Goal: Information Seeking & Learning: Learn about a topic

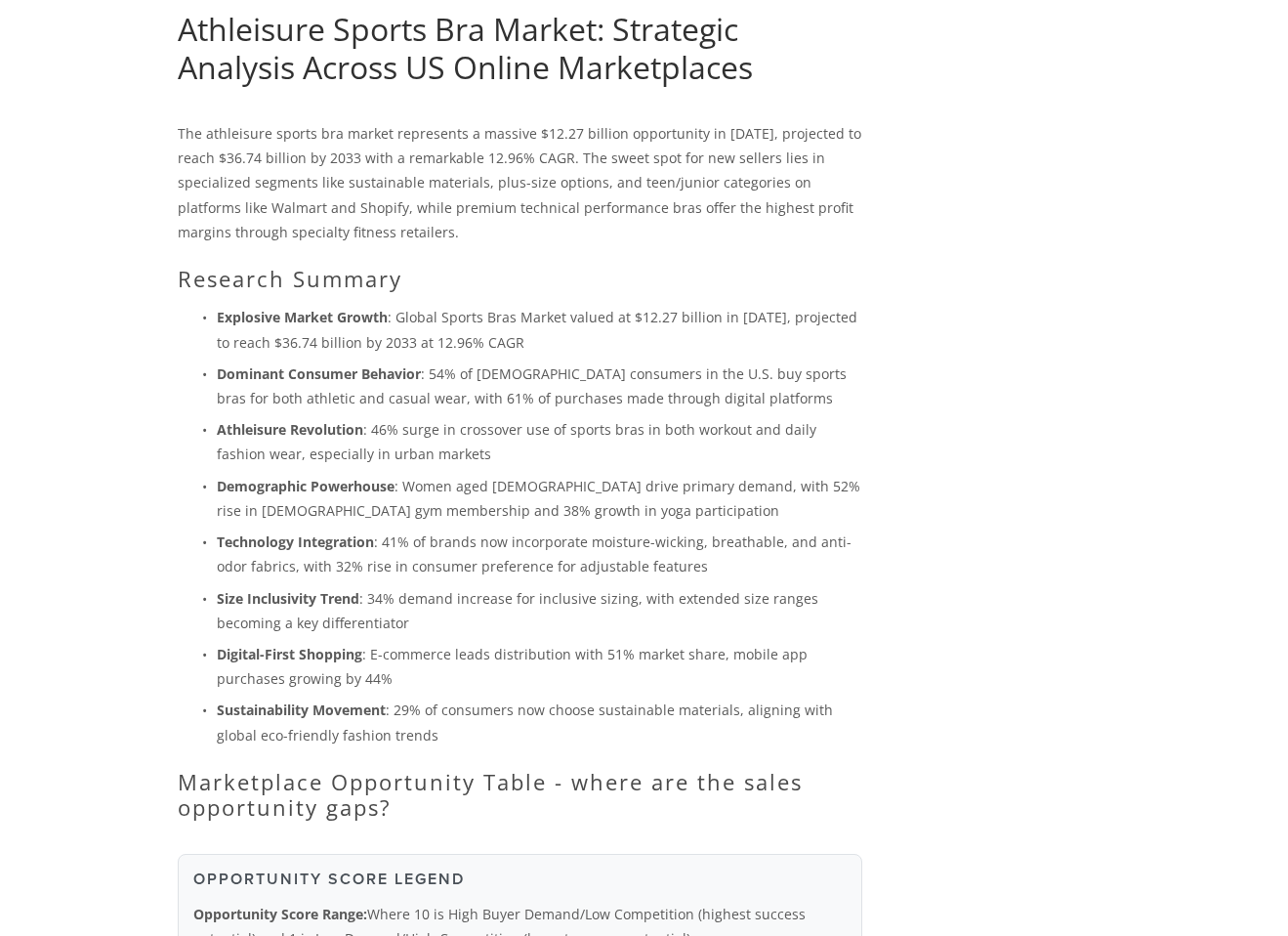
scroll to position [275, 0]
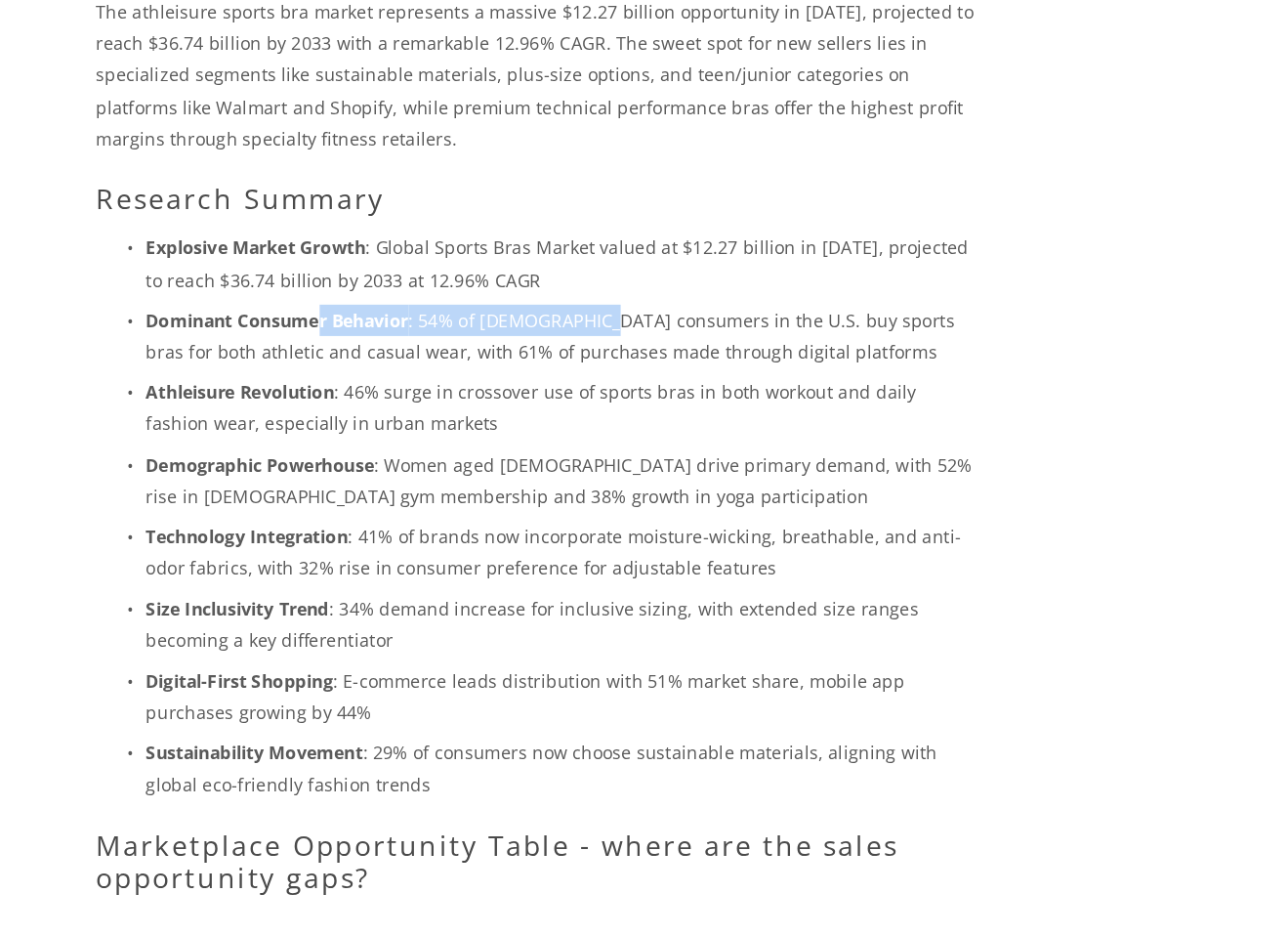
drag, startPoint x: 349, startPoint y: 357, endPoint x: 585, endPoint y: 363, distance: 236.1
click at [578, 362] on p "Dominant Consumer Behavior : 54% of female consumers in the U.S. buy sports bra…" at bounding box center [539, 364] width 646 height 49
click at [585, 363] on p "Dominant Consumer Behavior : 54% of female consumers in the U.S. buy sports bra…" at bounding box center [539, 364] width 646 height 49
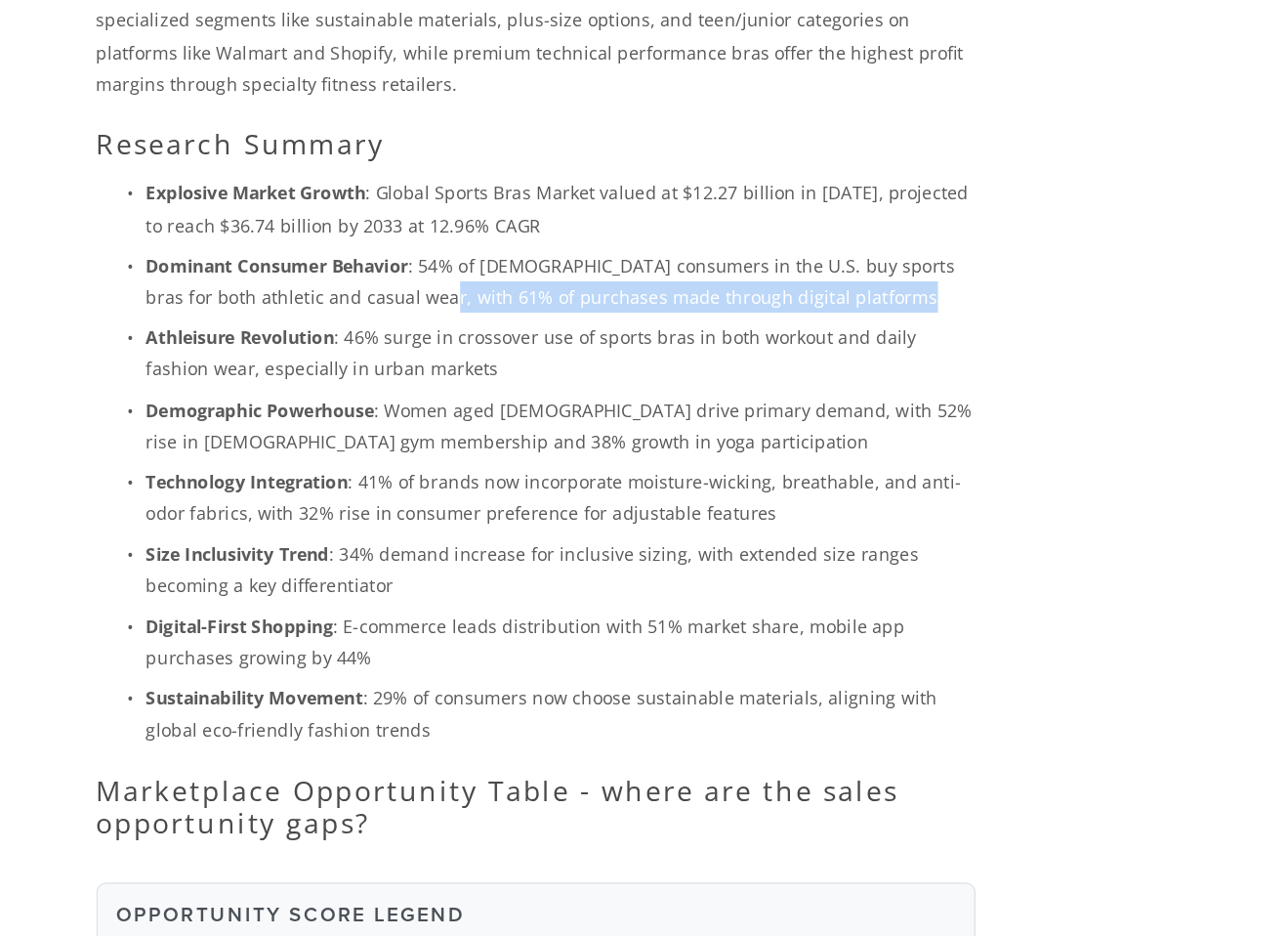
drag, startPoint x: 441, startPoint y: 376, endPoint x: 552, endPoint y: 393, distance: 112.3
click at [552, 393] on ul "Explosive Market Growth : Global Sports Bras Market valued at $12.27 billion in…" at bounding box center [520, 503] width 684 height 441
click at [577, 395] on p "Athleisure Revolution : 46% surge in crossover use of sports bras in both worko…" at bounding box center [539, 419] width 646 height 49
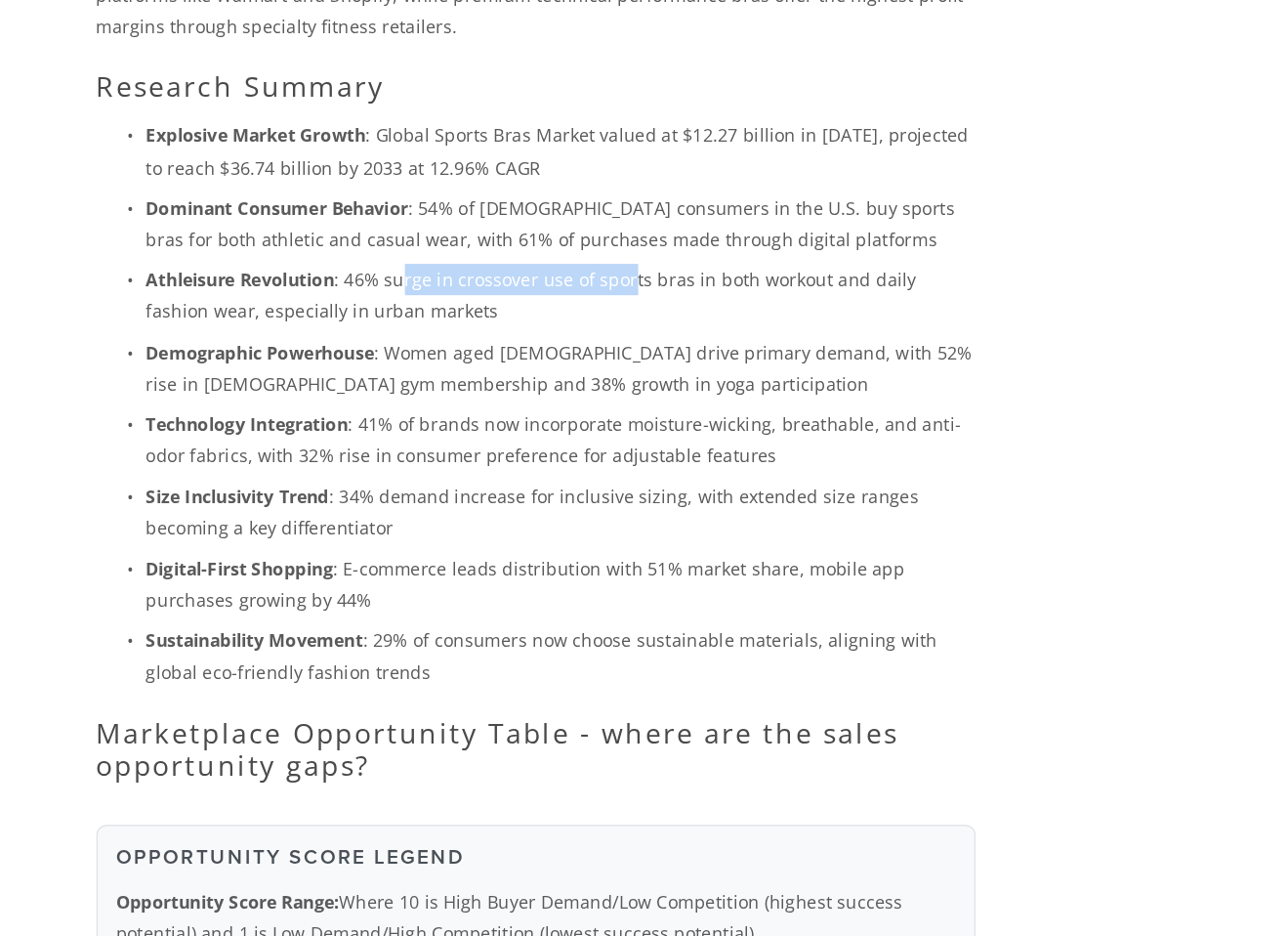
drag, startPoint x: 419, startPoint y: 413, endPoint x: 591, endPoint y: 410, distance: 172.0
click at [591, 410] on p "Athleisure Revolution : 46% surge in crossover use of sports bras in both worko…" at bounding box center [539, 419] width 646 height 49
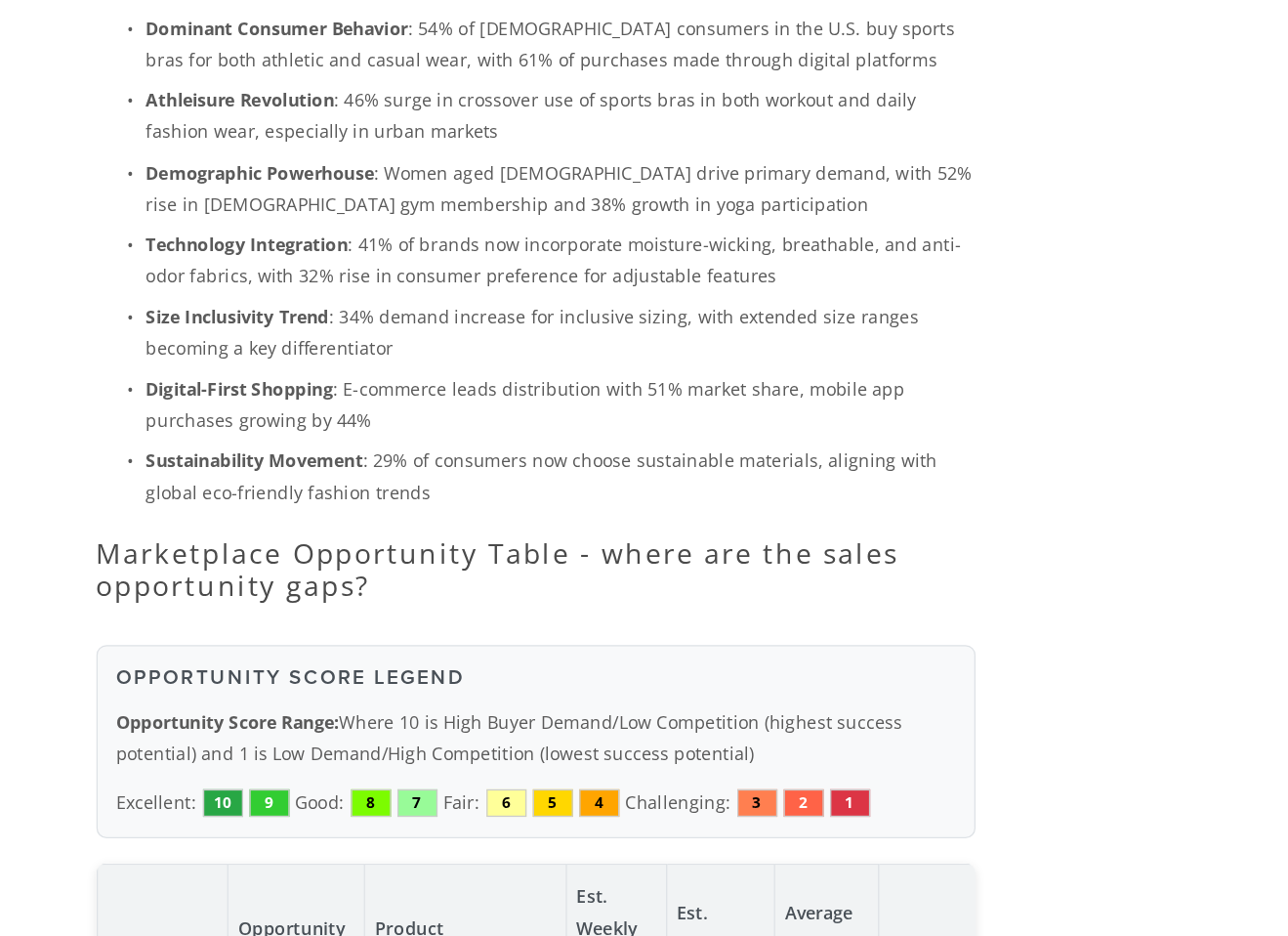
scroll to position [399, 0]
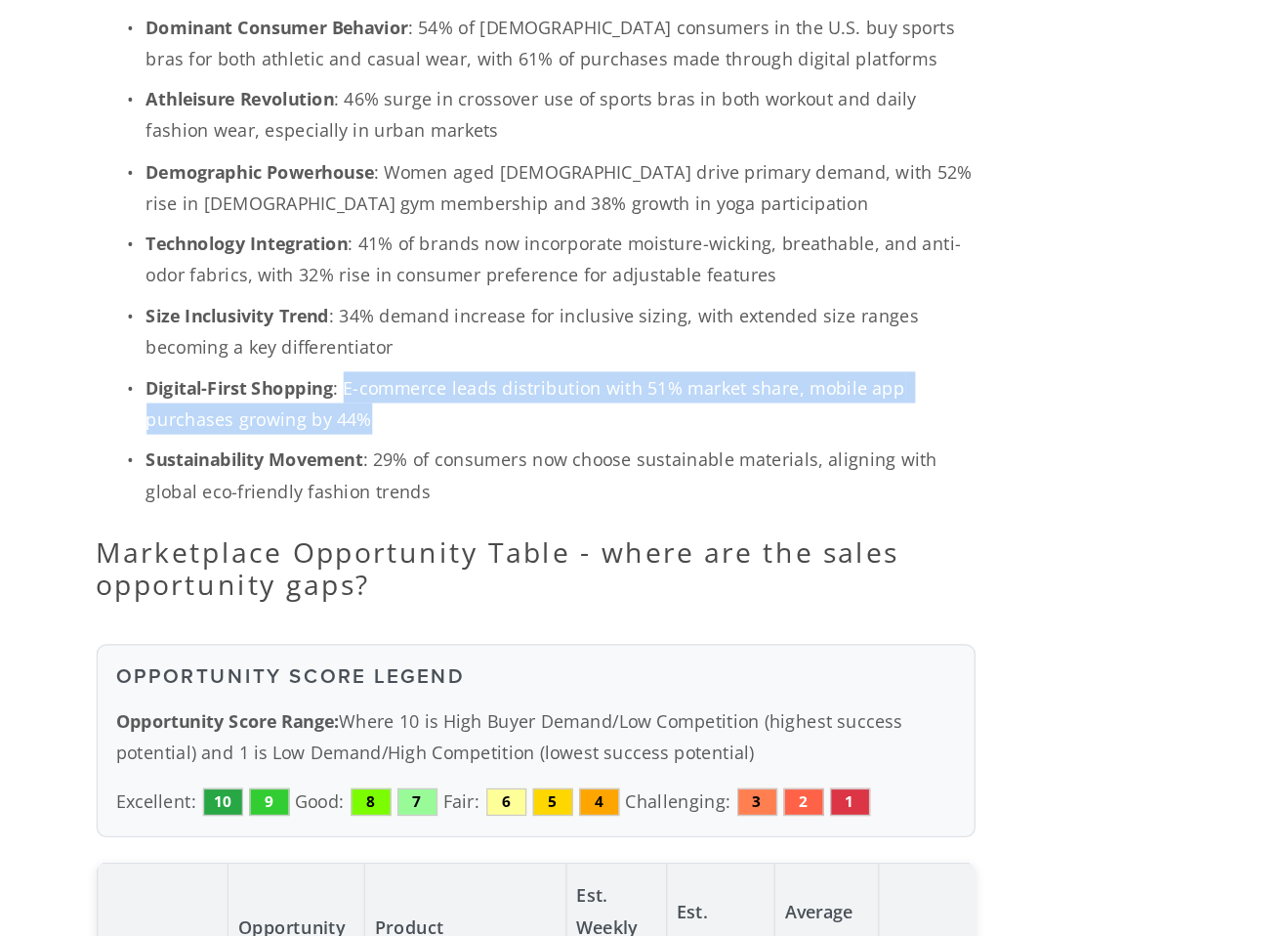
drag, startPoint x: 372, startPoint y: 509, endPoint x: 420, endPoint y: 534, distance: 54.1
click at [420, 534] on p "Digital-First Shopping : E-commerce leads distribution with 51% market share, m…" at bounding box center [539, 520] width 646 height 49
click at [447, 532] on p "Digital-First Shopping : E-commerce leads distribution with 51% market share, m…" at bounding box center [539, 520] width 646 height 49
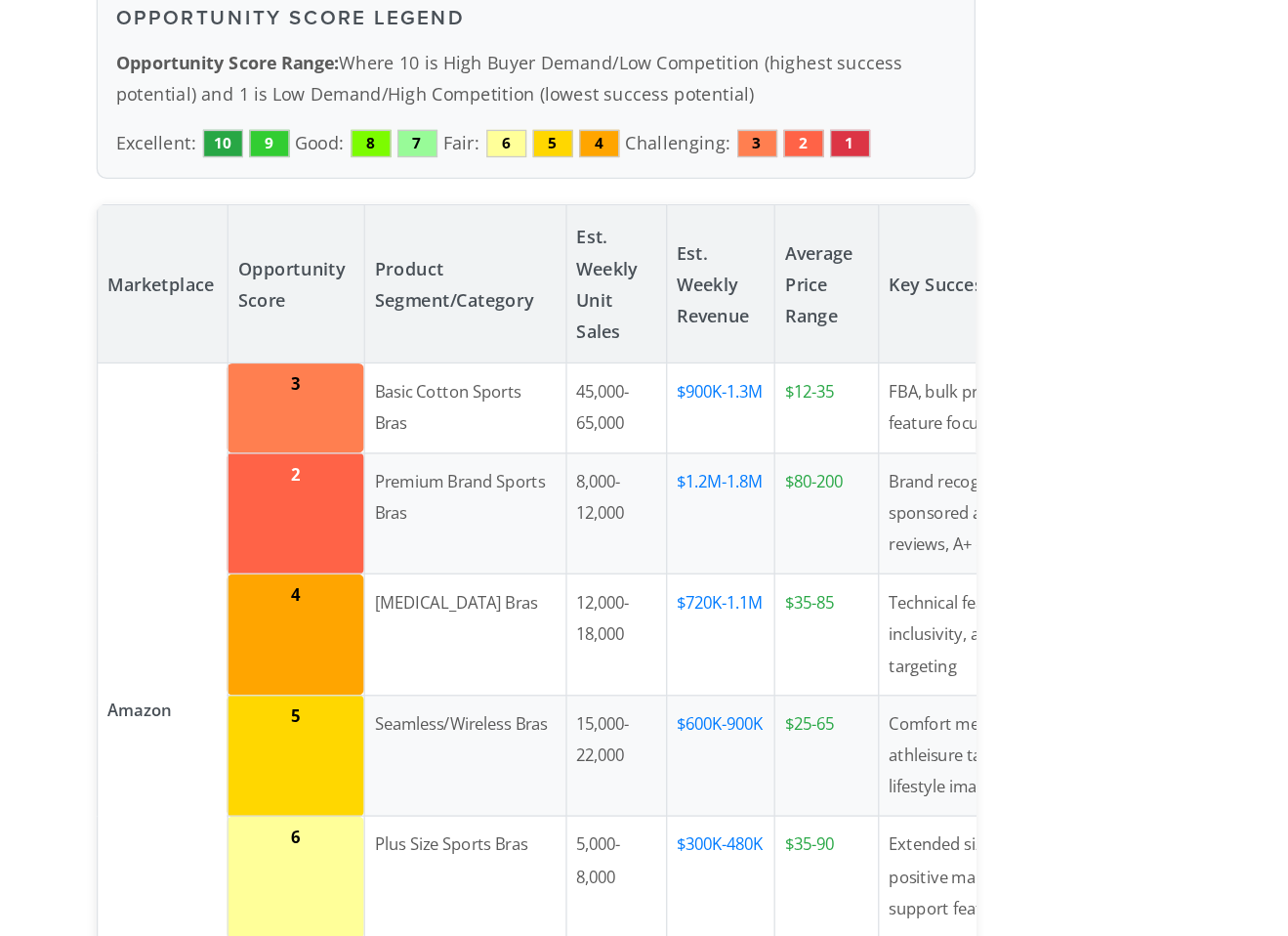
scroll to position [912, 0]
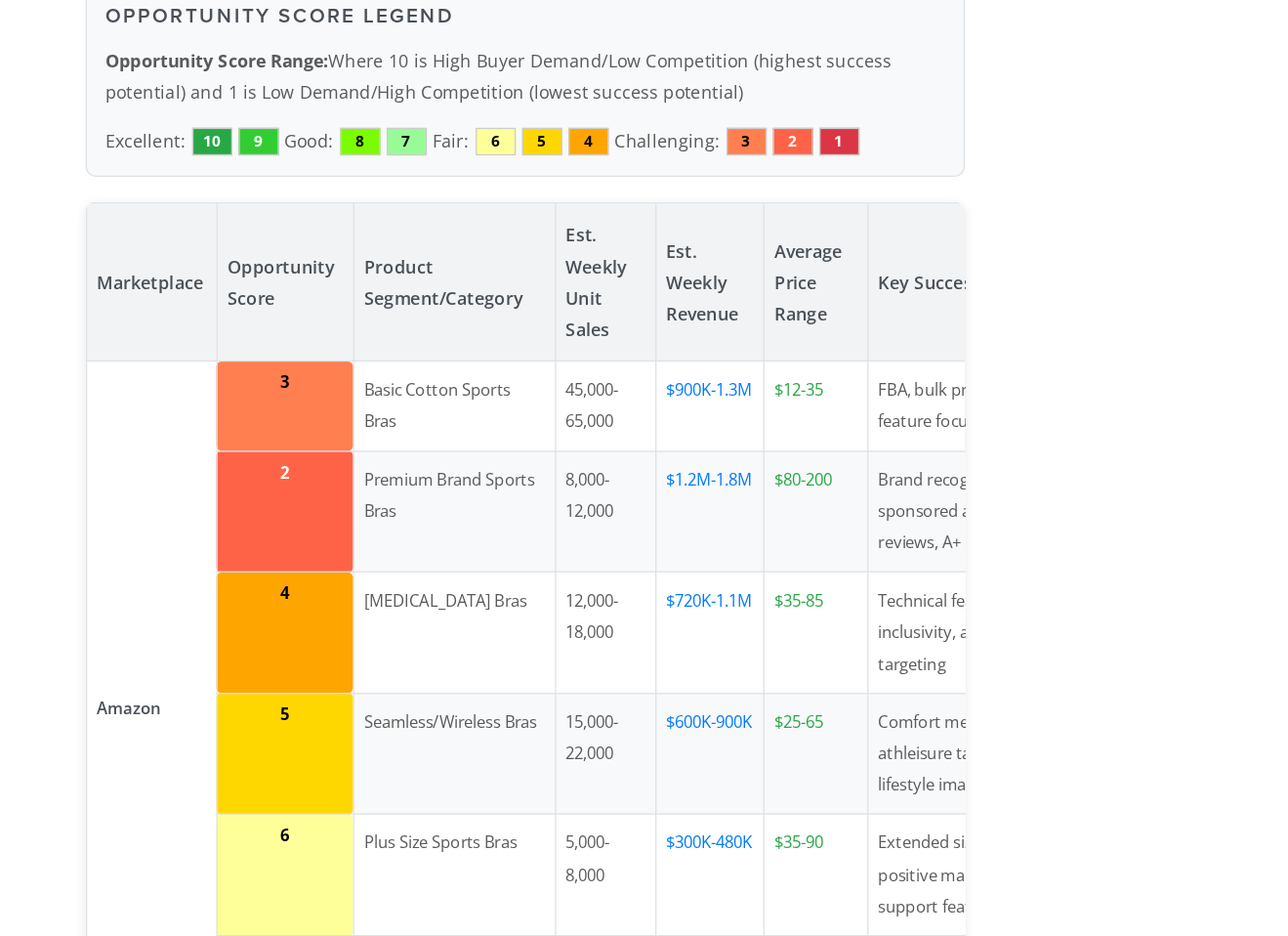
click at [478, 517] on td "Basic Cotton Sports Bras" at bounding box center [465, 522] width 157 height 70
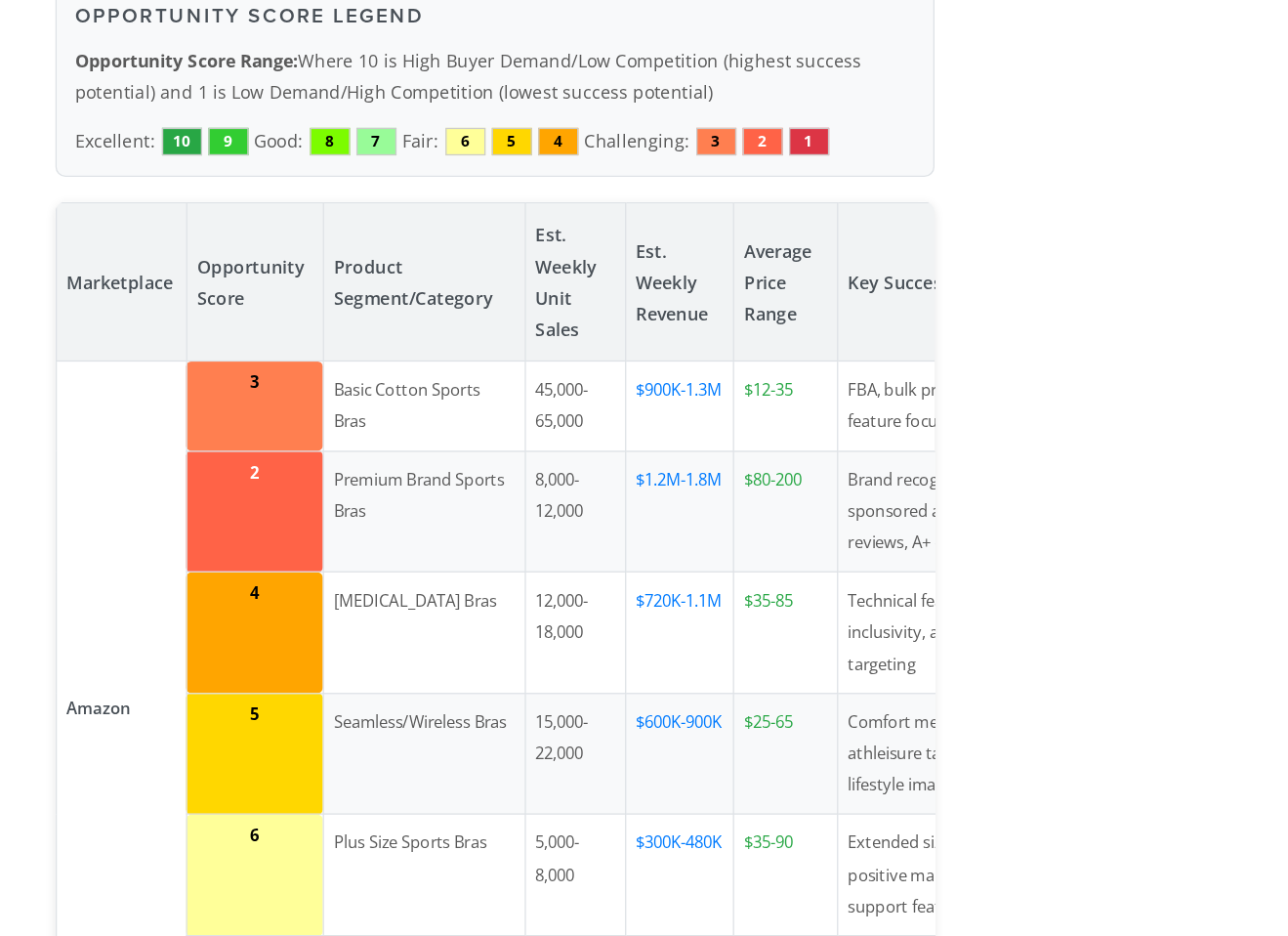
click at [502, 517] on td "Basic Cotton Sports Bras" at bounding box center [465, 522] width 157 height 70
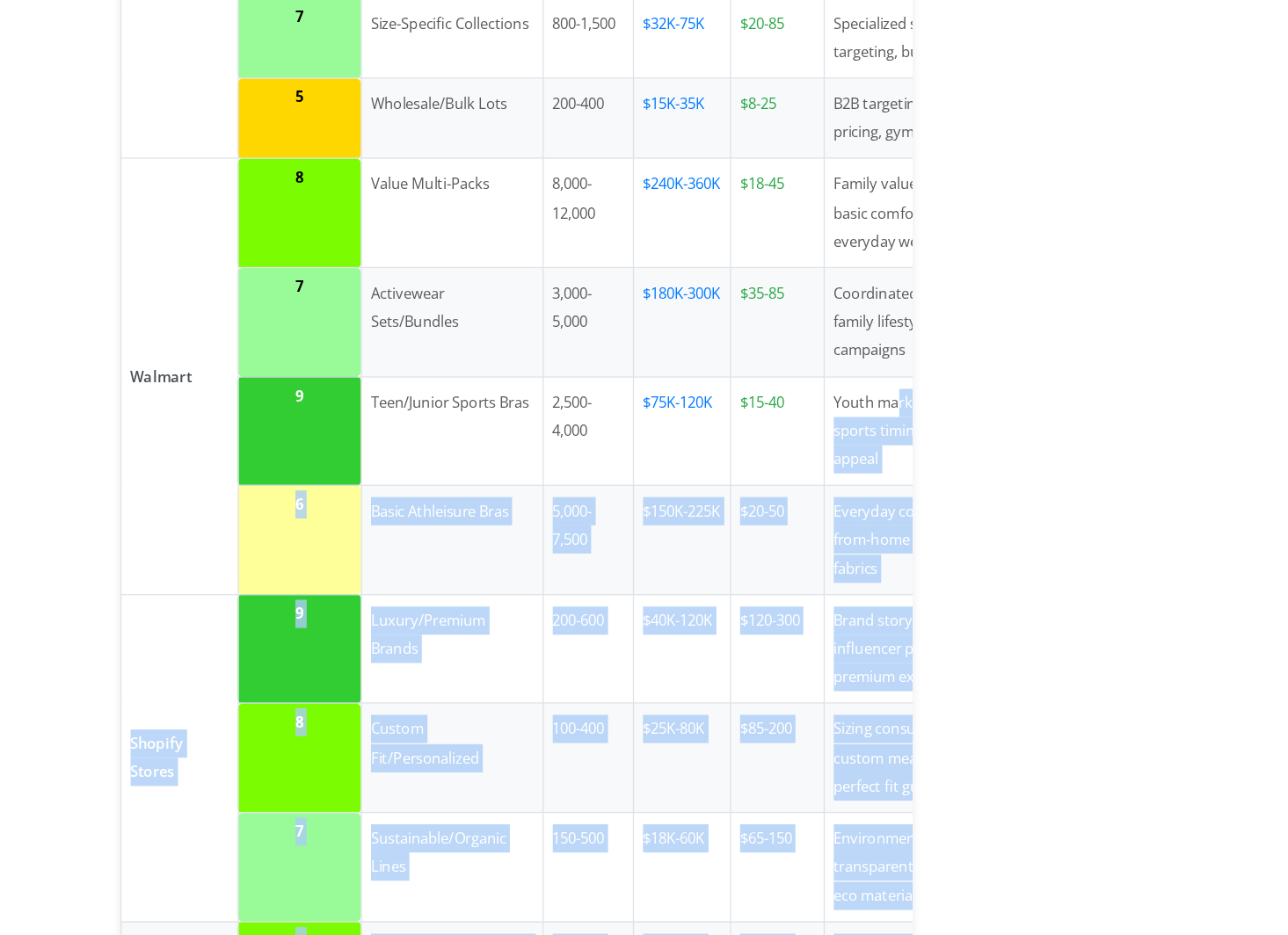
scroll to position [0, 86]
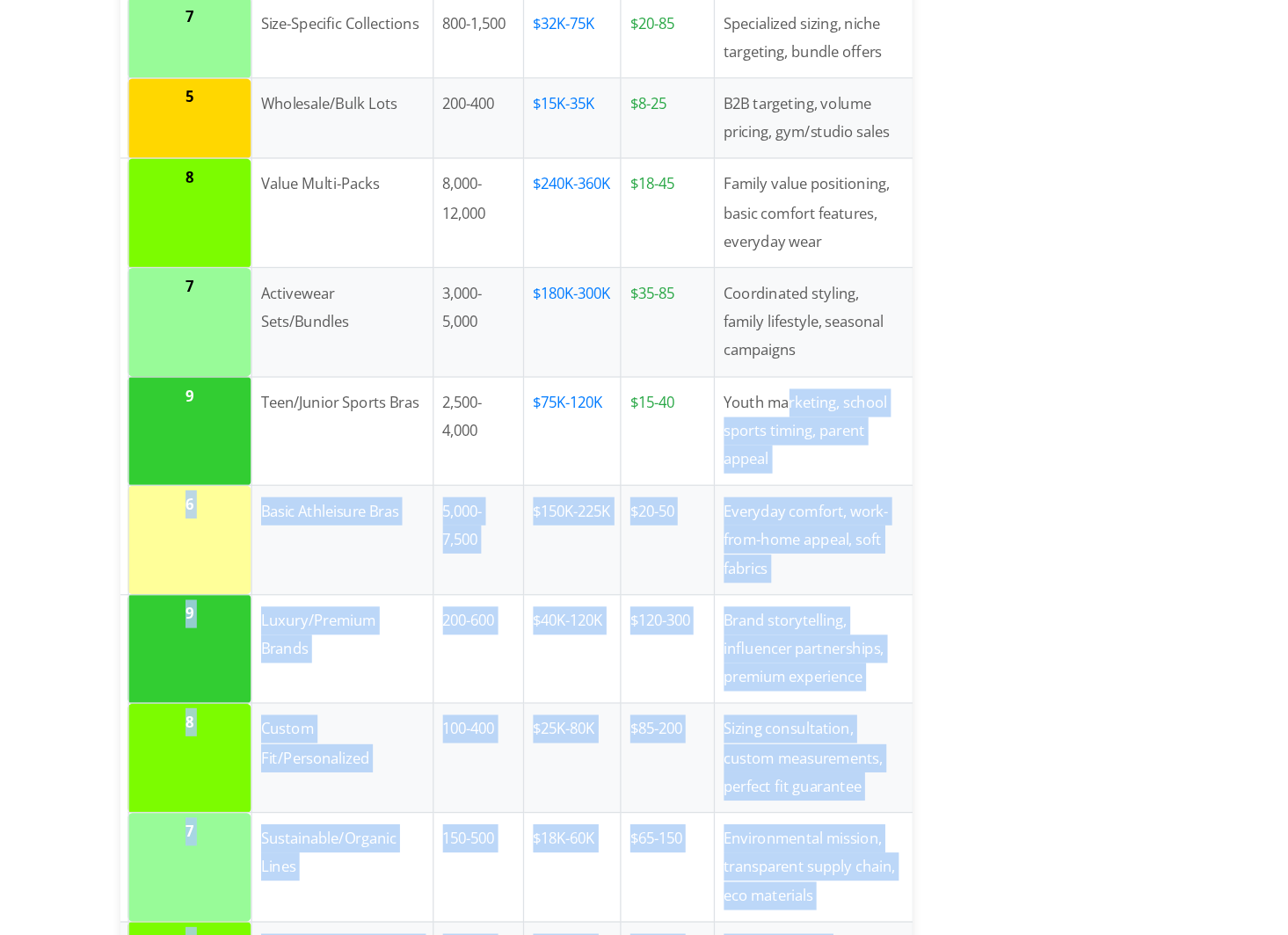
drag, startPoint x: 827, startPoint y: 510, endPoint x: 913, endPoint y: 512, distance: 86.0
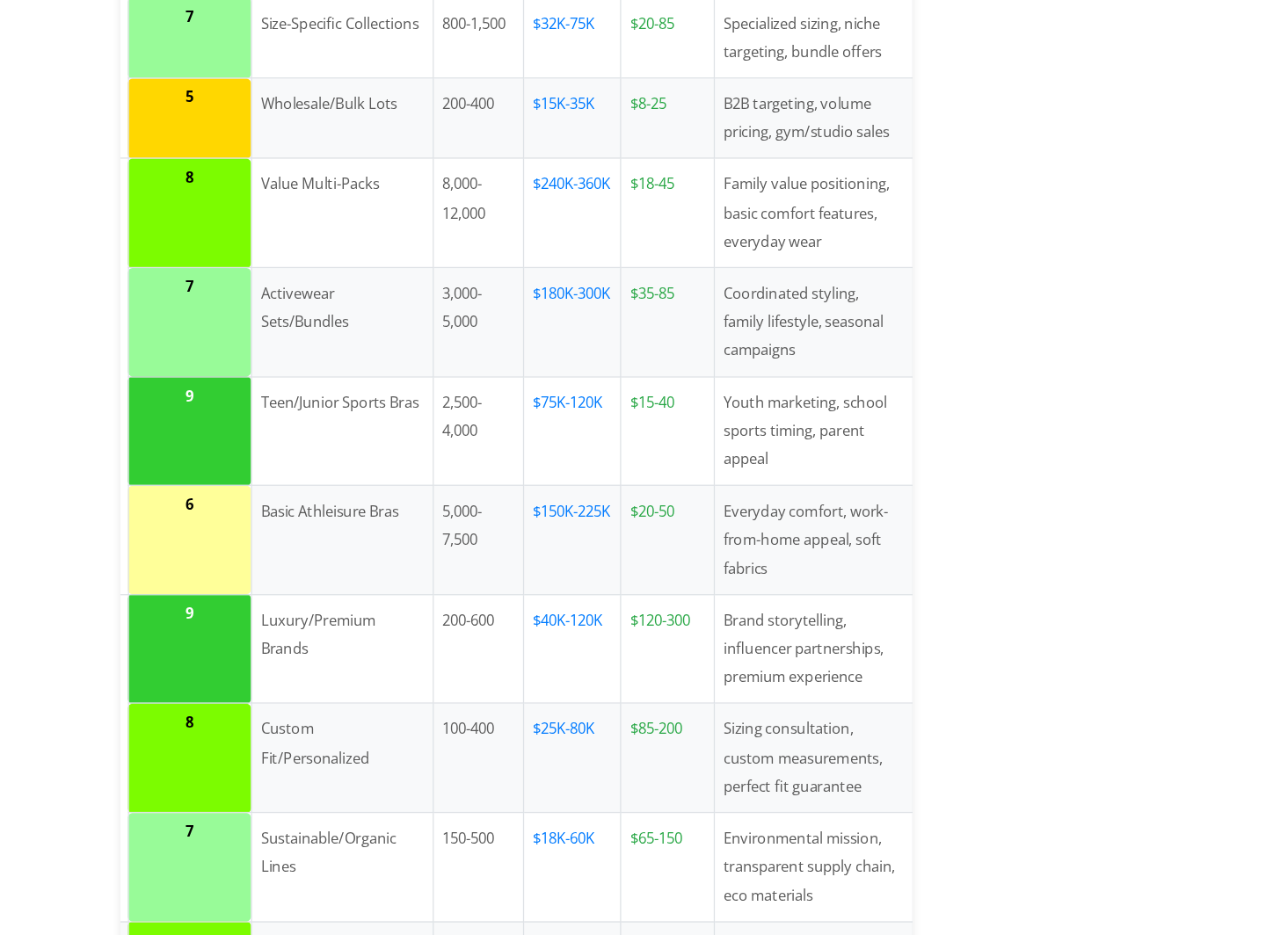
click at [493, 555] on td "2,500-4,000" at bounding box center [502, 542] width 71 height 86
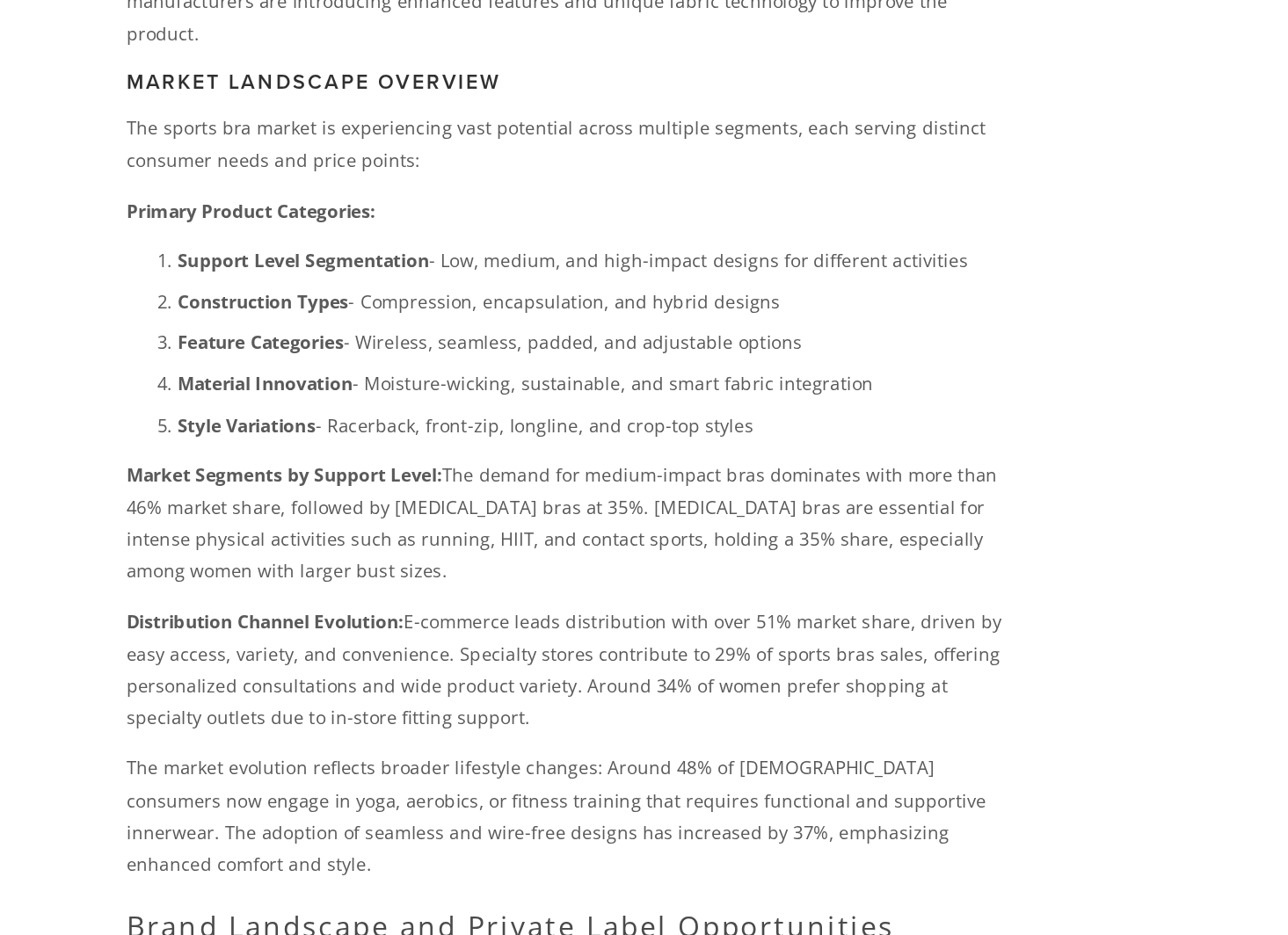
scroll to position [3145, 0]
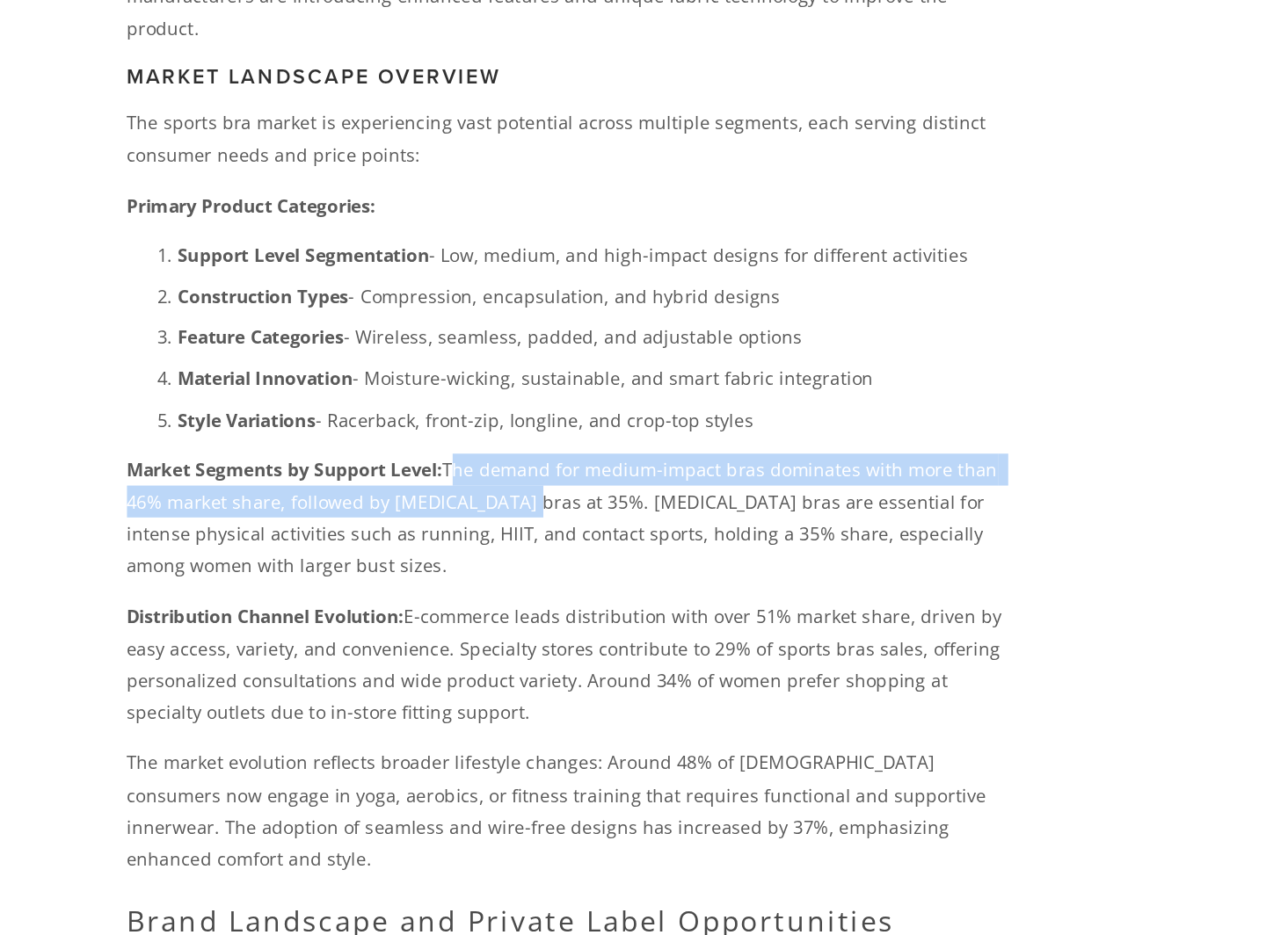
drag, startPoint x: 446, startPoint y: 579, endPoint x: 486, endPoint y: 602, distance: 46.1
click at [486, 604] on p "Market Segments by Support Level: The demand for medium-impact bras dominates w…" at bounding box center [532, 648] width 616 height 89
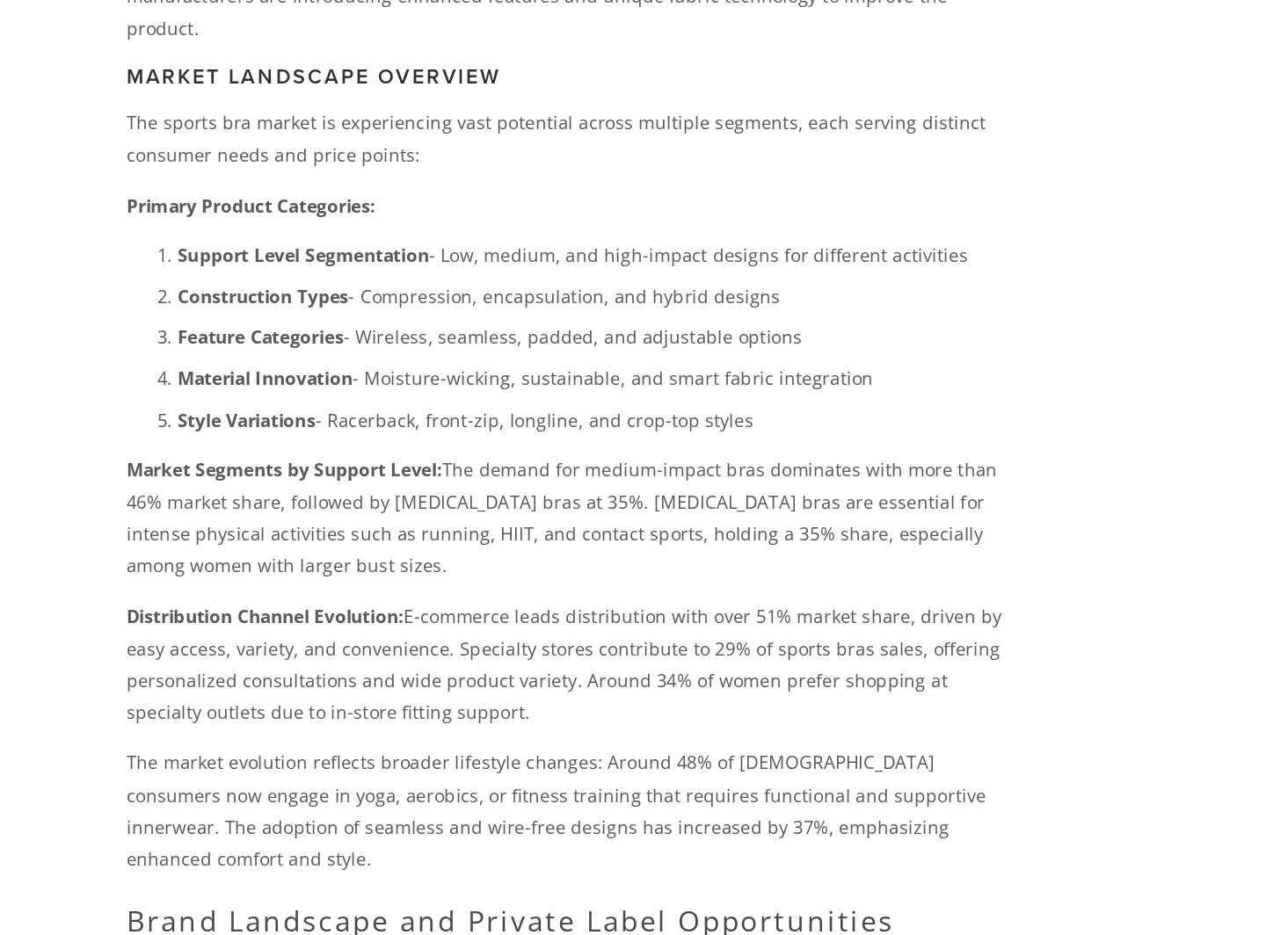
click at [529, 612] on p "Market Segments by Support Level: The demand for medium-impact bras dominates w…" at bounding box center [532, 648] width 616 height 89
click at [550, 604] on p "Market Segments by Support Level: The demand for medium-impact bras dominates w…" at bounding box center [532, 648] width 616 height 89
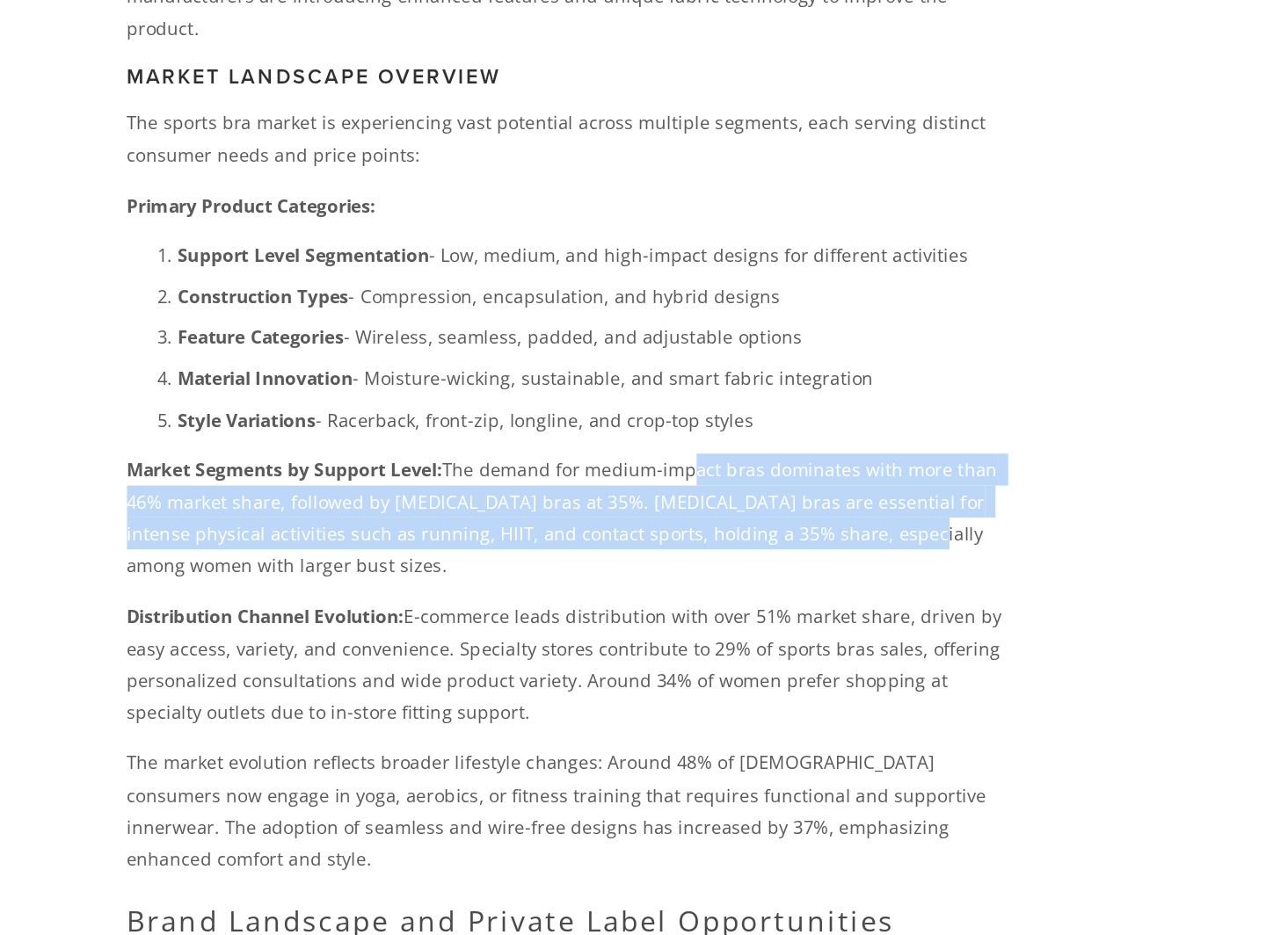
drag, startPoint x: 603, startPoint y: 588, endPoint x: 719, endPoint y: 635, distance: 125.2
click at [718, 634] on p "Market Segments by Support Level: The demand for medium-impact bras dominates w…" at bounding box center [532, 648] width 616 height 89
click at [719, 635] on p "Market Segments by Support Level: The demand for medium-impact bras dominates w…" at bounding box center [532, 648] width 616 height 89
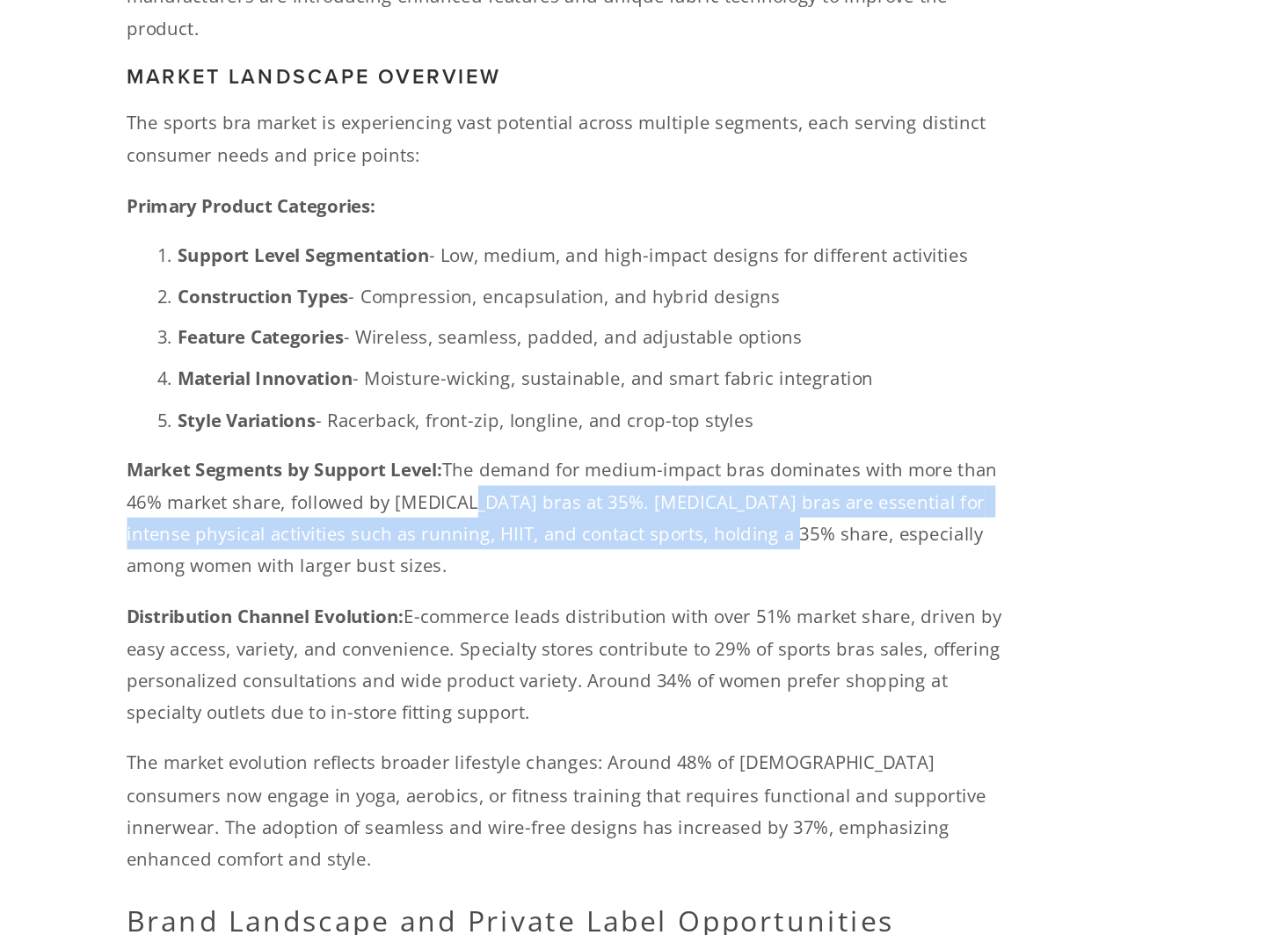
drag, startPoint x: 443, startPoint y: 601, endPoint x: 627, endPoint y: 622, distance: 185.2
click at [627, 622] on p "Market Segments by Support Level: The demand for medium-impact bras dominates w…" at bounding box center [532, 648] width 616 height 89
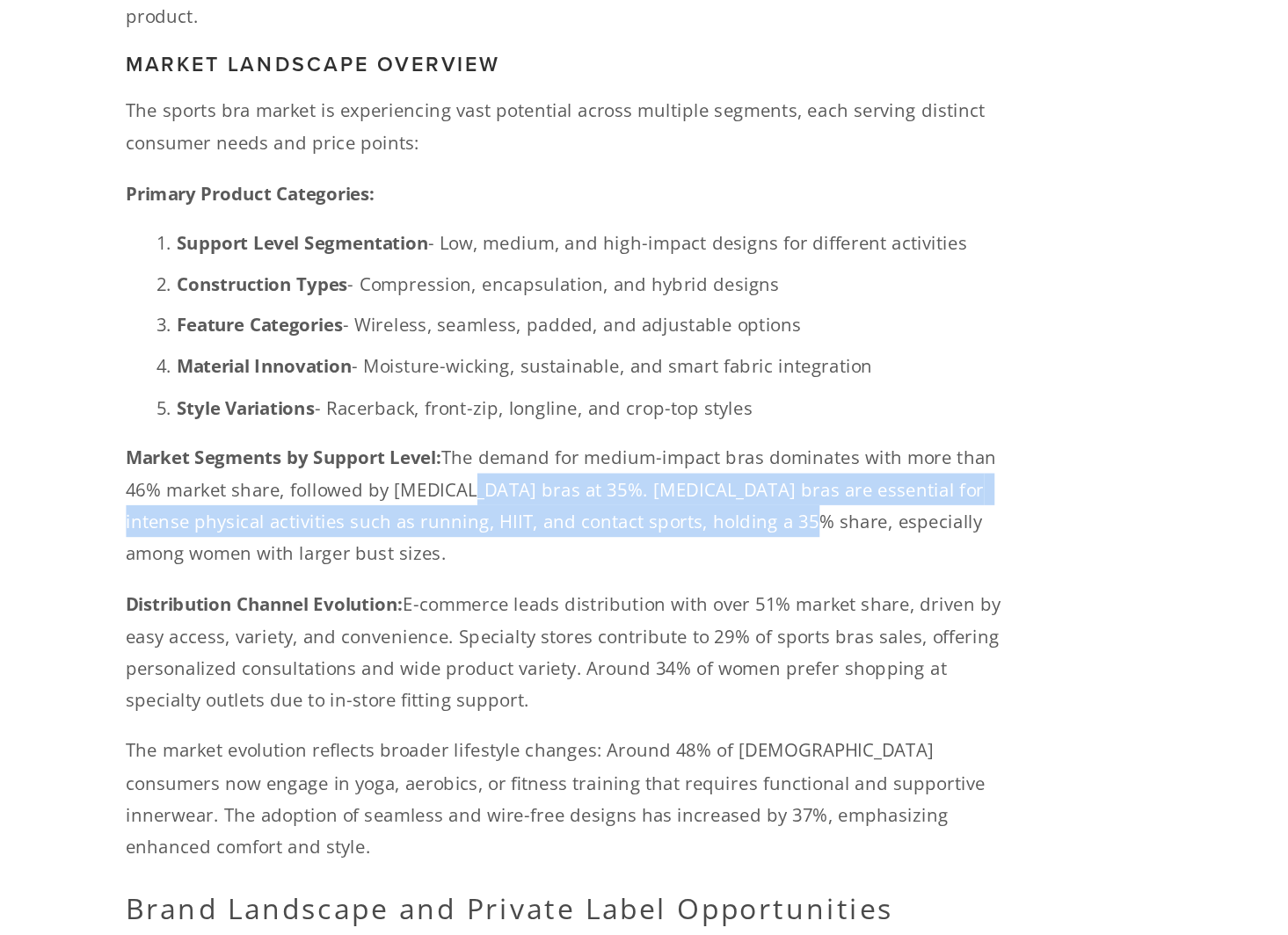
click at [629, 621] on p "Market Segments by Support Level: The demand for medium-impact bras dominates w…" at bounding box center [532, 639] width 616 height 89
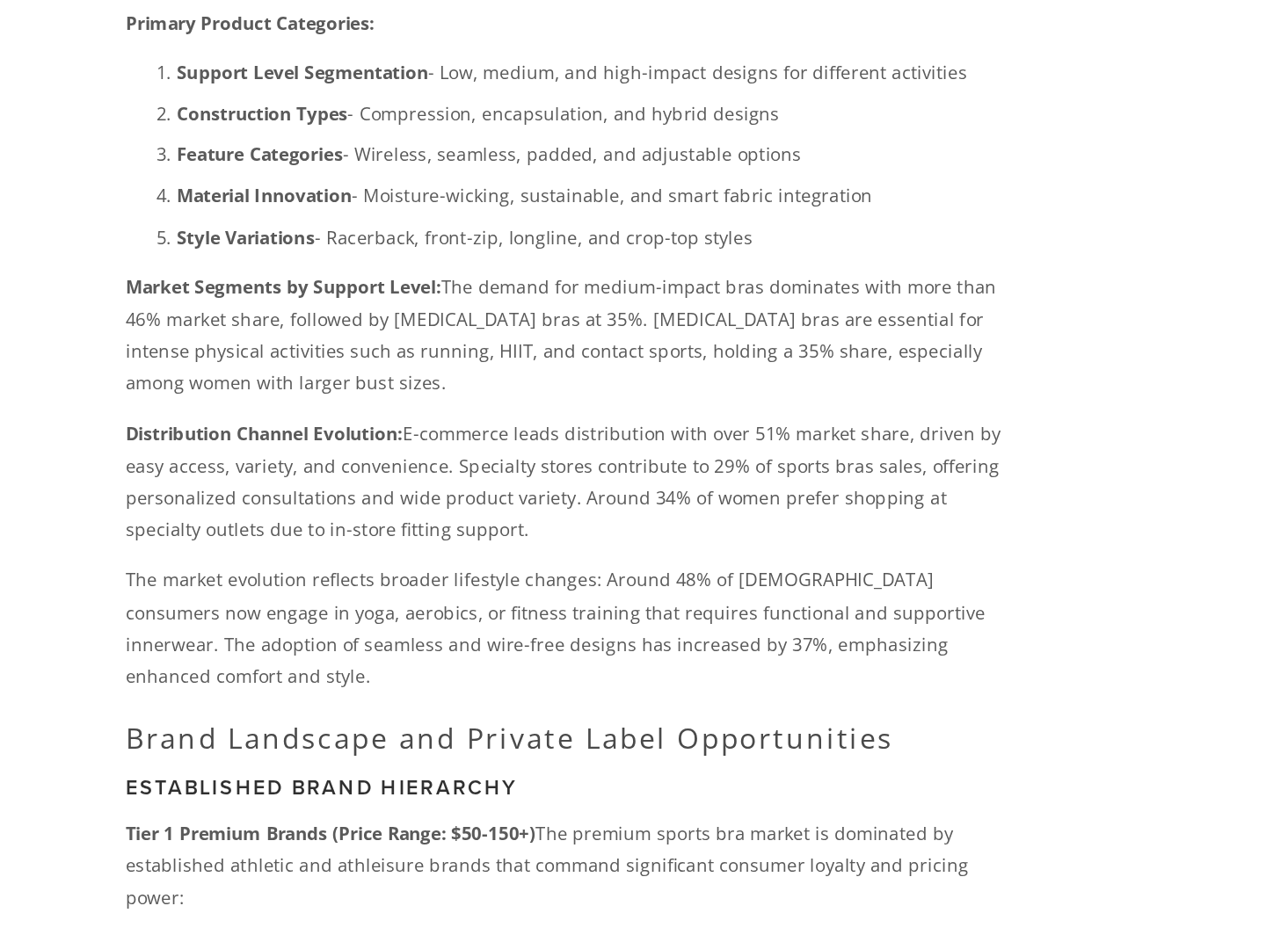
scroll to position [3275, 0]
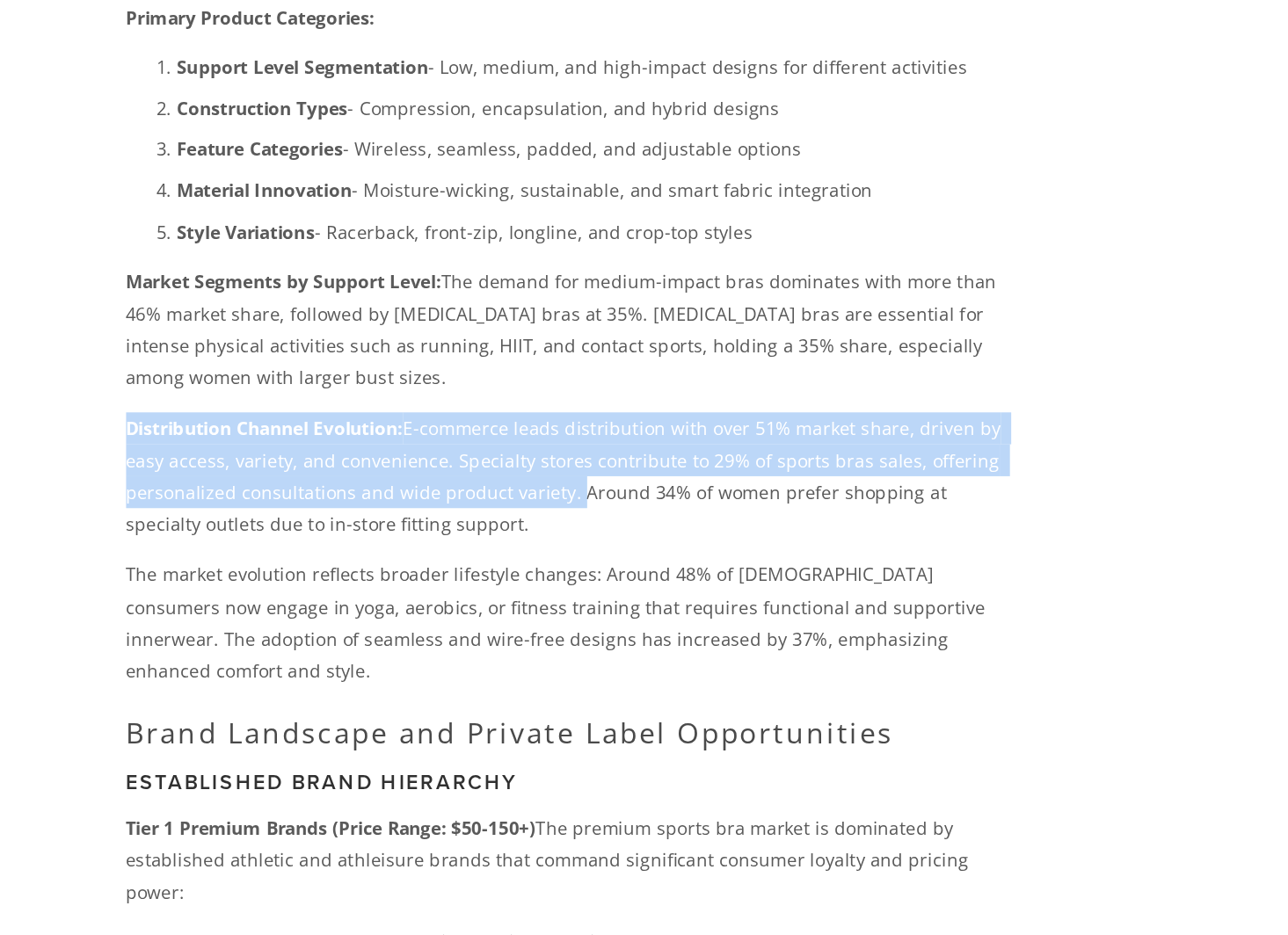
drag, startPoint x: 402, startPoint y: 535, endPoint x: 533, endPoint y: 607, distance: 149.5
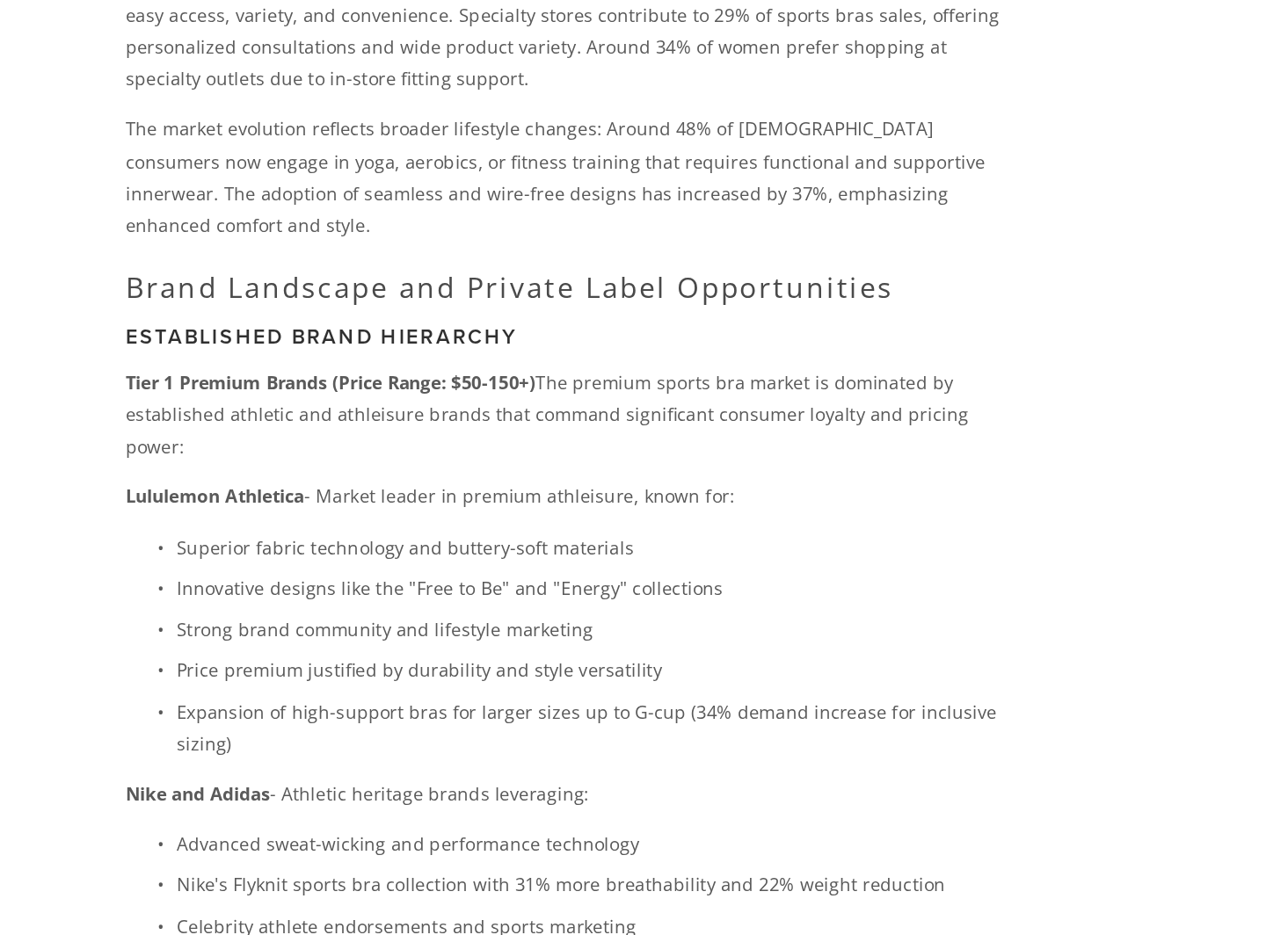
scroll to position [3673, 0]
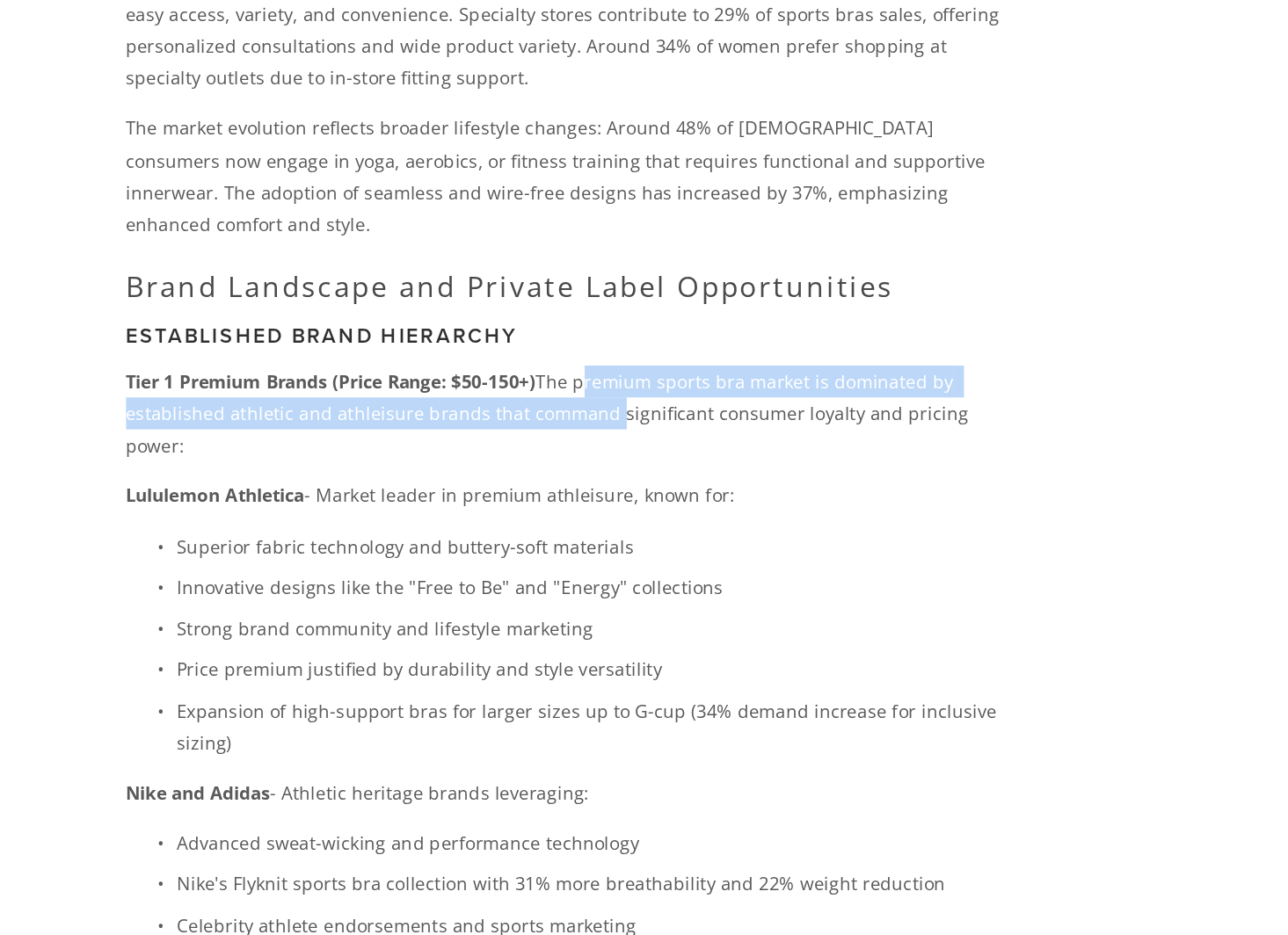
drag, startPoint x: 534, startPoint y: 412, endPoint x: 566, endPoint y: 444, distance: 45.3
click at [563, 453] on p "Tier 1 Premium Brands (Price Range: $50-150+) The premium sports bra market is …" at bounding box center [532, 486] width 616 height 67
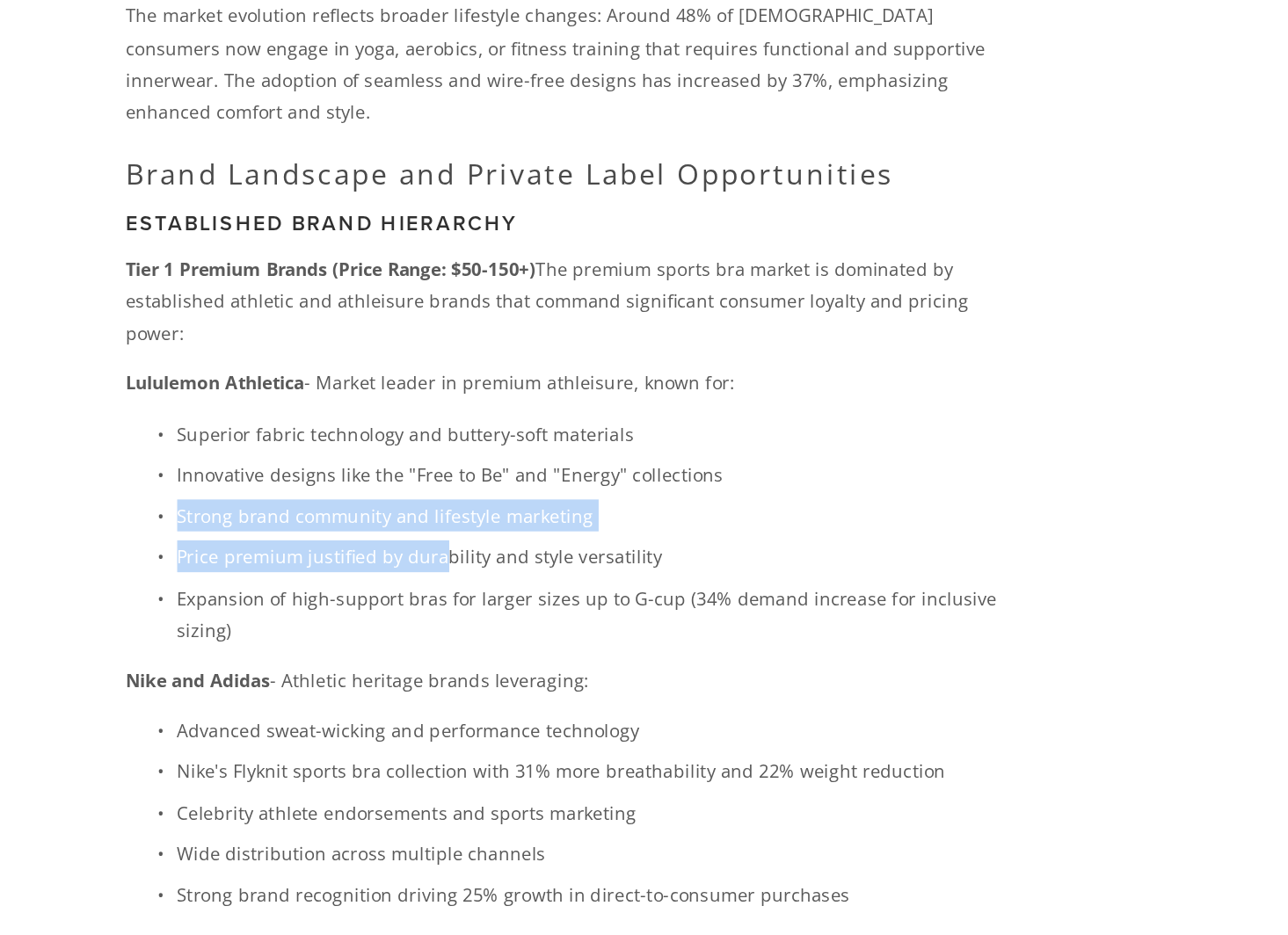
drag, startPoint x: 376, startPoint y: 543, endPoint x: 438, endPoint y: 576, distance: 70.2
click at [438, 576] on ul "Superior fabric technology and buttery-soft materials Innovative designs like t…" at bounding box center [532, 645] width 616 height 157
click at [468, 650] on p "Price premium justified by durability and style versatility" at bounding box center [550, 661] width 581 height 22
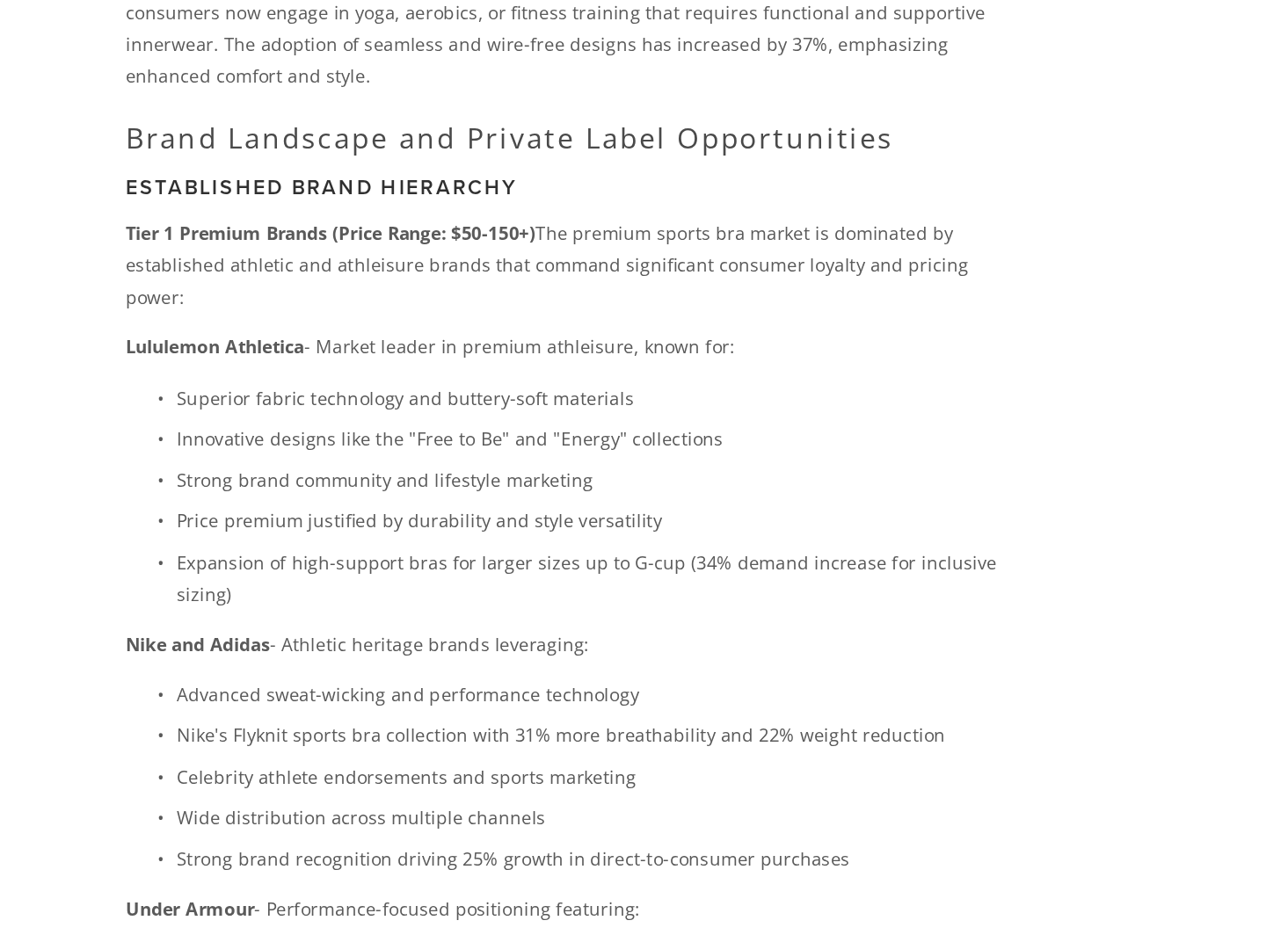
scroll to position [3687, 0]
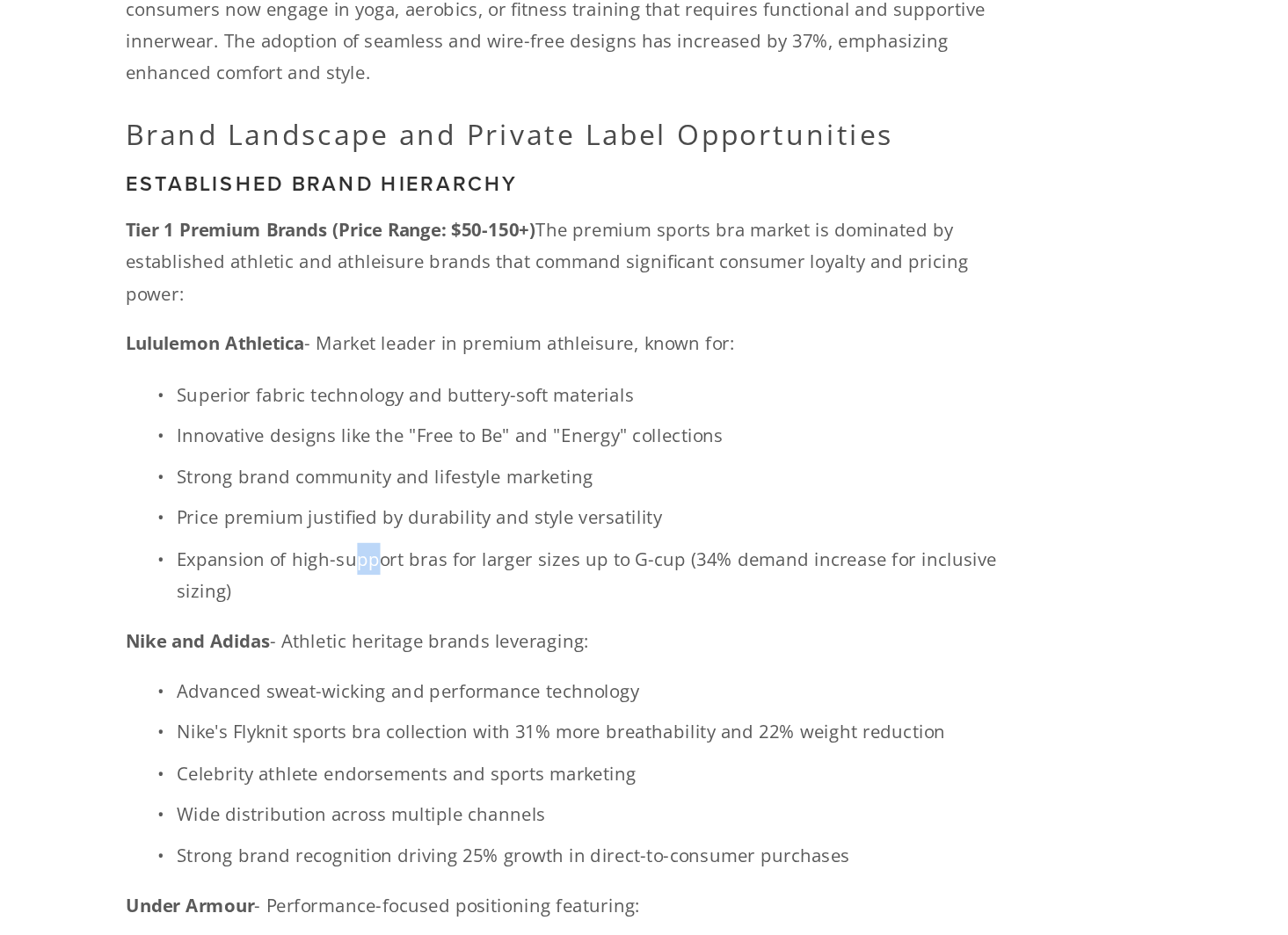
drag, startPoint x: 378, startPoint y: 599, endPoint x: 455, endPoint y: 599, distance: 77.0
click at [416, 665] on p "Expansion of high-support bras for larger sizes up to G-cup (34% demand increas…" at bounding box center [550, 687] width 581 height 44
click at [477, 665] on p "Expansion of high-support bras for larger sizes up to G-cup (34% demand increas…" at bounding box center [550, 687] width 581 height 44
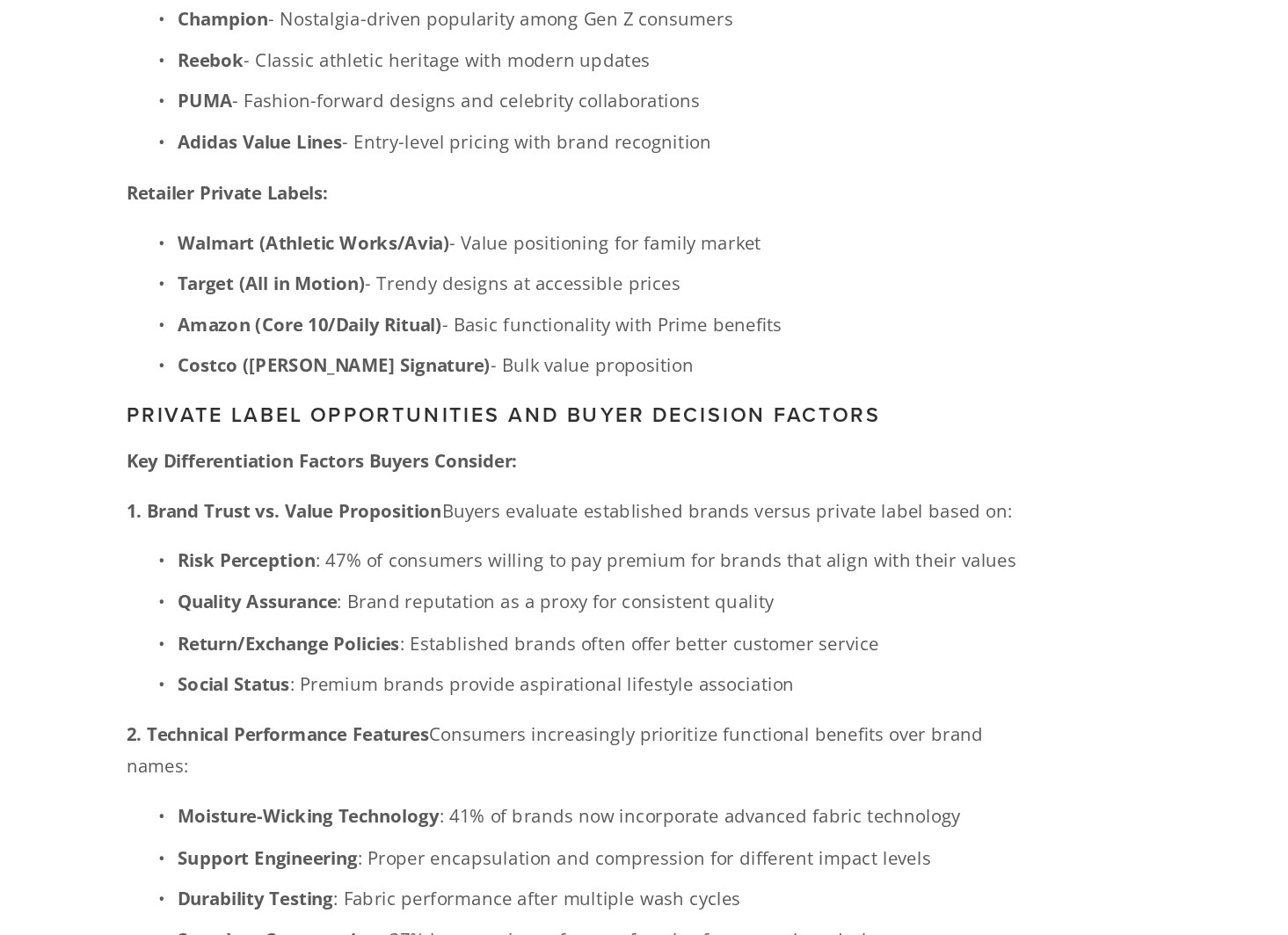
scroll to position [4698, 0]
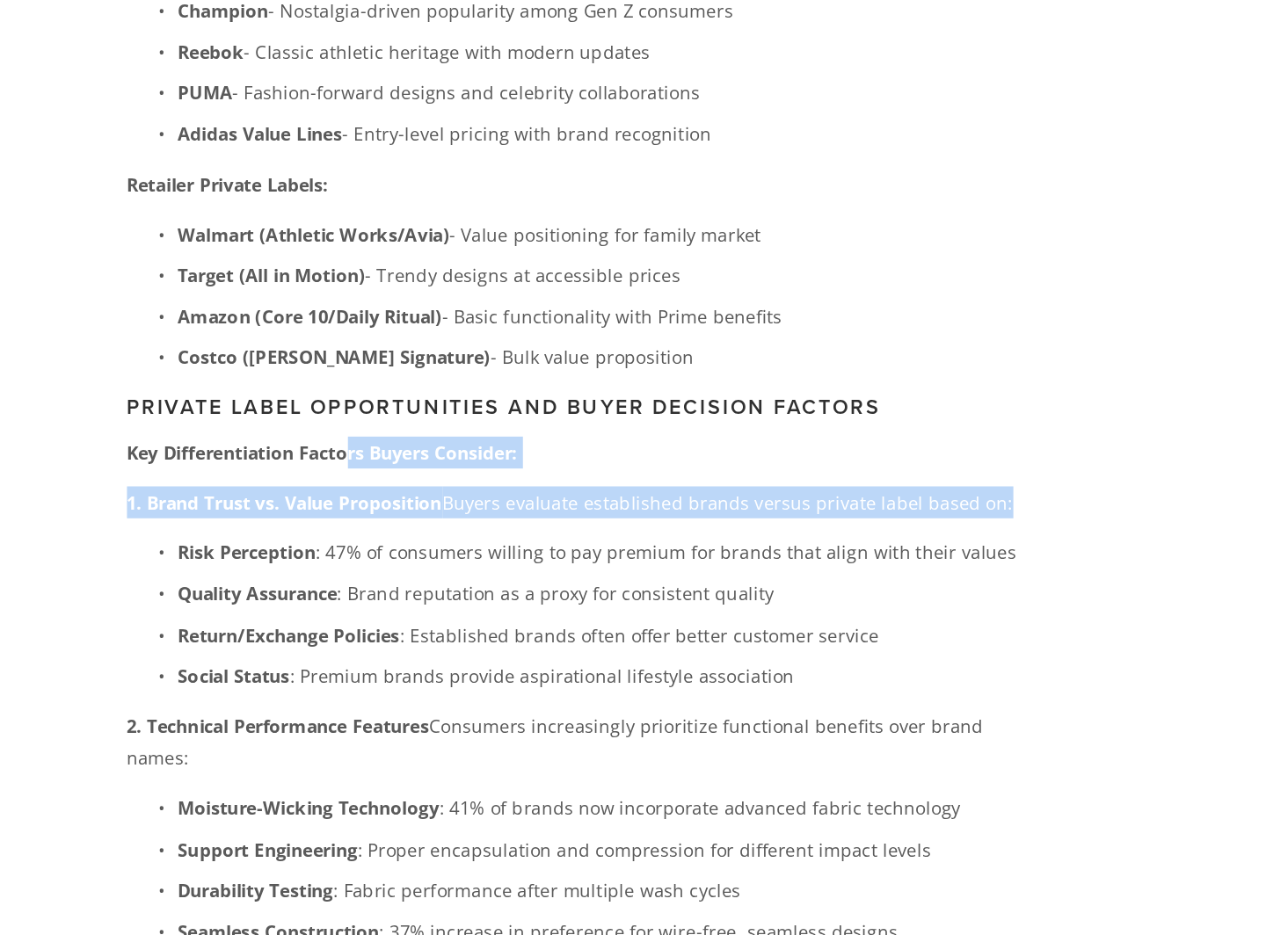
drag, startPoint x: 376, startPoint y: 497, endPoint x: 457, endPoint y: 561, distance: 103.2
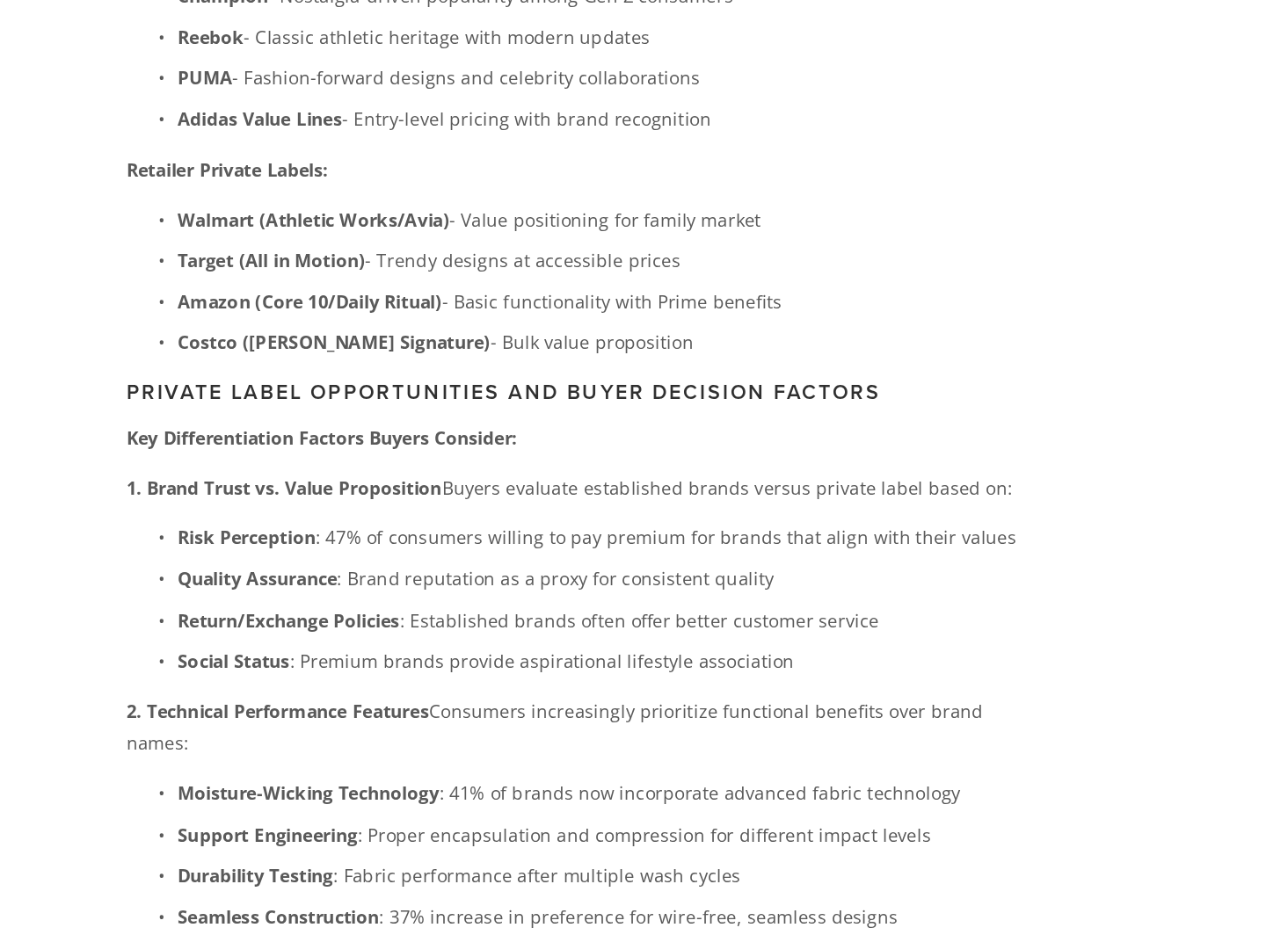
scroll to position [4716, 0]
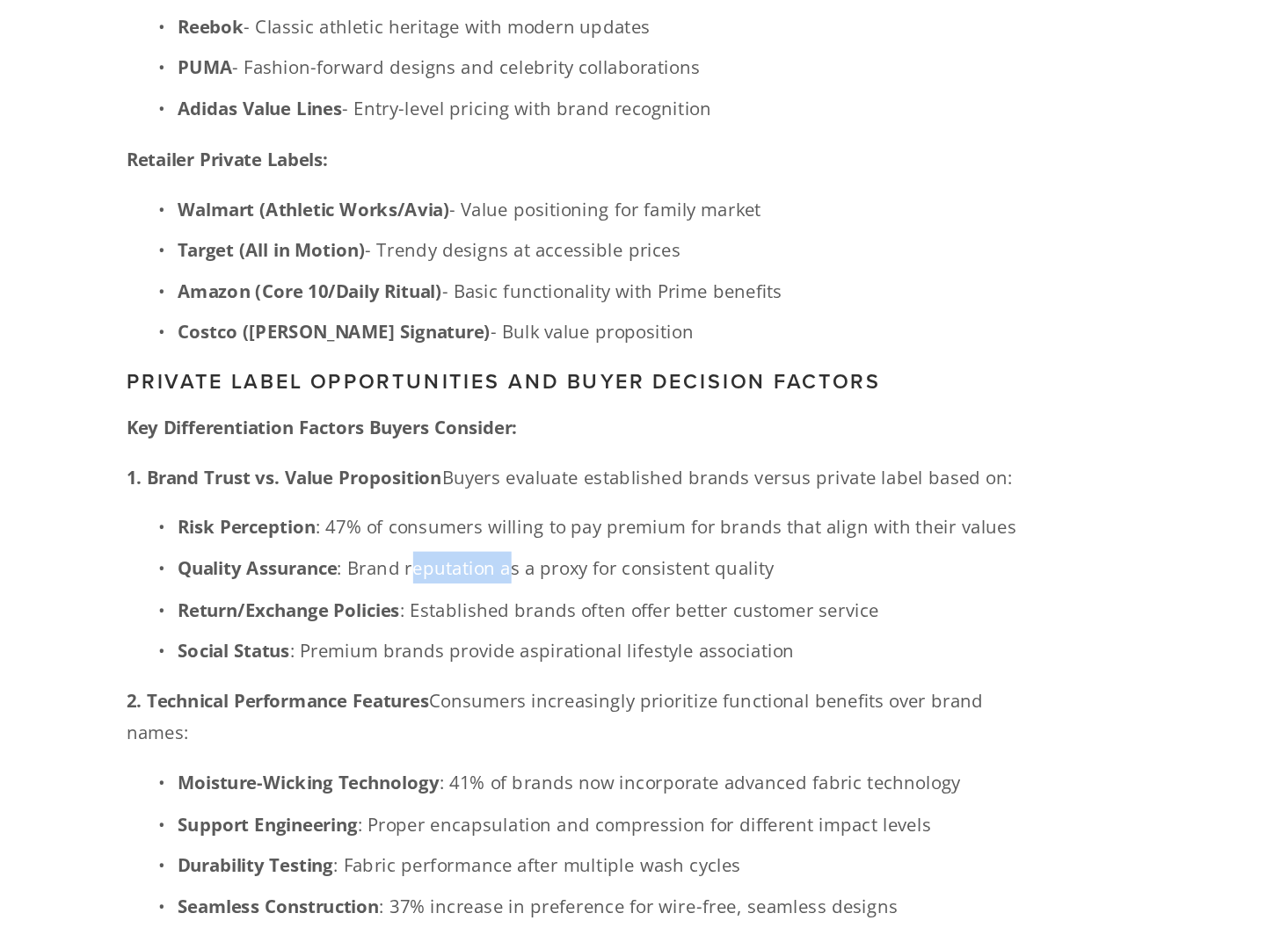
drag, startPoint x: 419, startPoint y: 580, endPoint x: 484, endPoint y: 584, distance: 65.1
click at [484, 671] on p "Quality Assurance : Brand reputation as a proxy for consistent quality" at bounding box center [550, 682] width 581 height 22
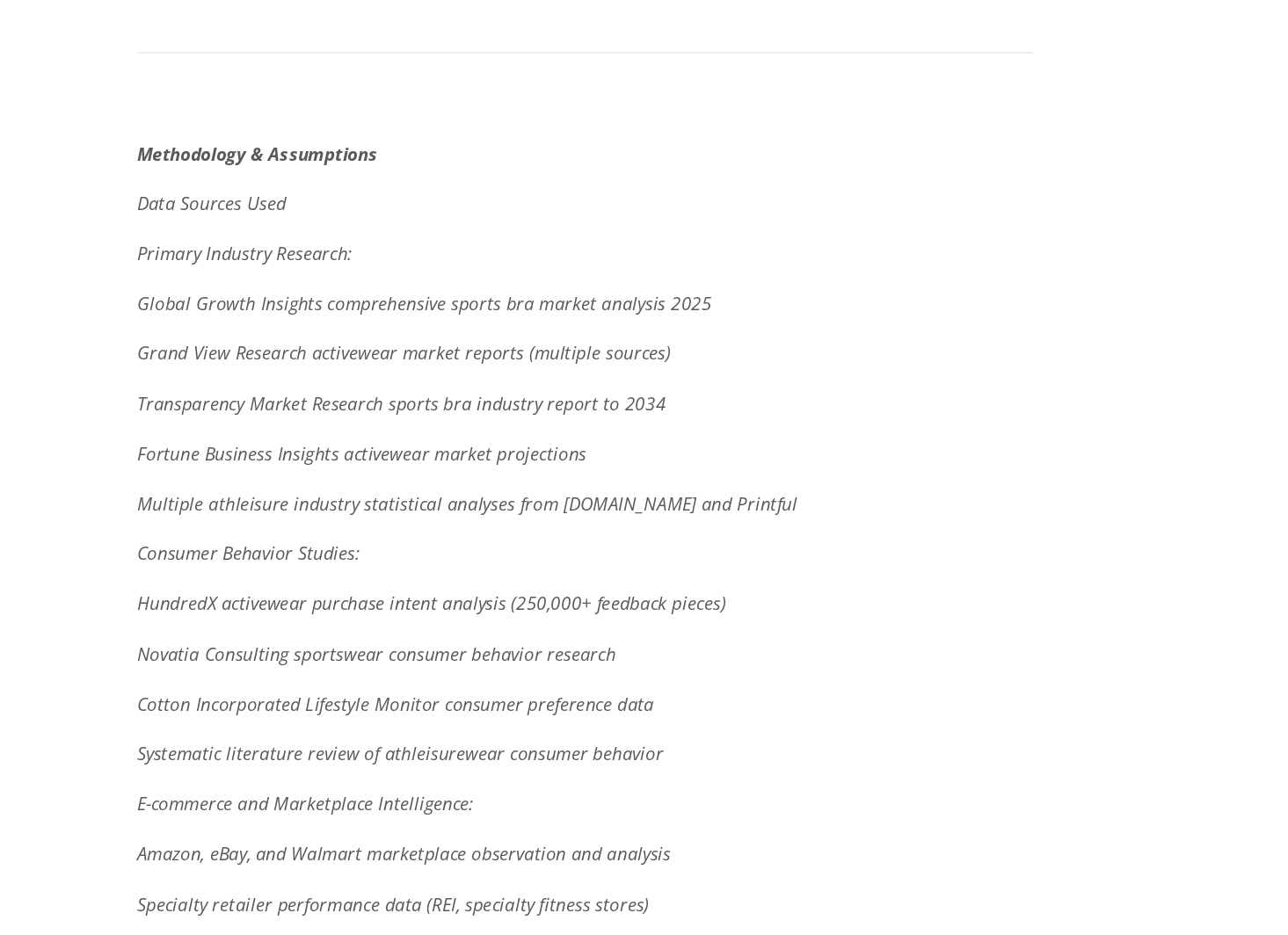
scroll to position [10323, 0]
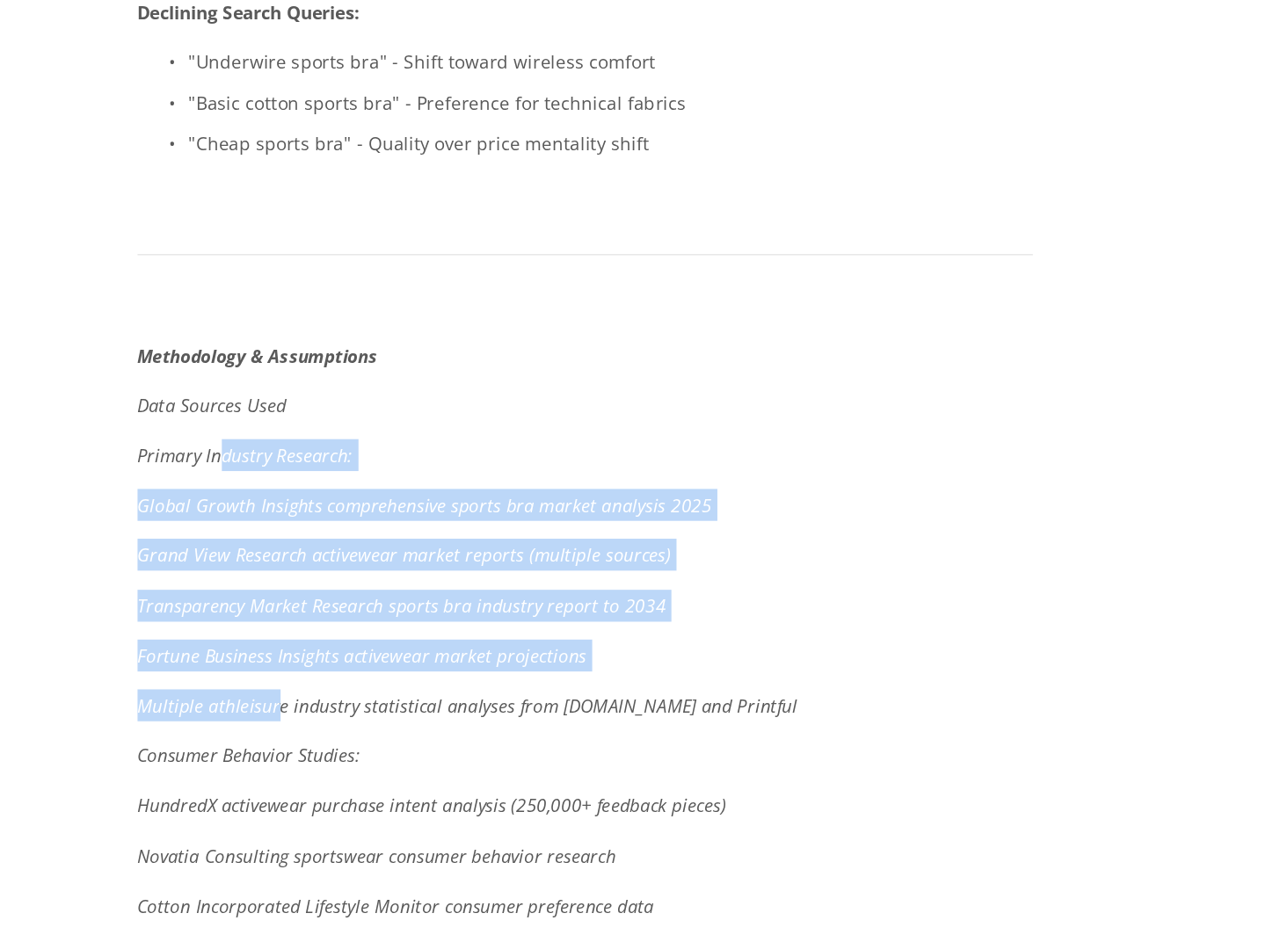
drag, startPoint x: 281, startPoint y: 176, endPoint x: 321, endPoint y: 336, distance: 164.9
click at [321, 477] on em "Multiple athleisure industry statistical analyses from [DOMAIN_NAME] and Printf…" at bounding box center [451, 485] width 454 height 17
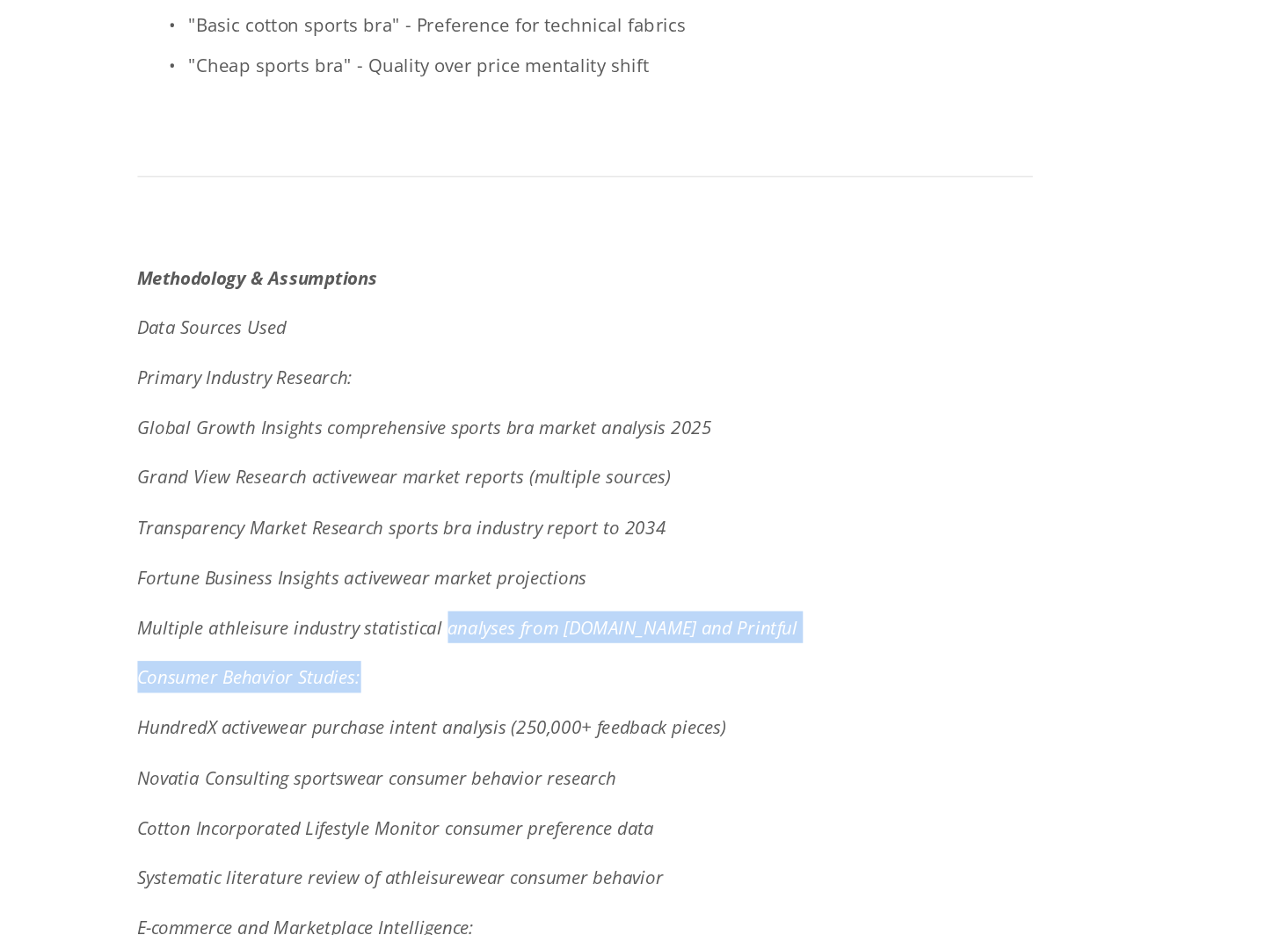
drag, startPoint x: 429, startPoint y: 332, endPoint x: 440, endPoint y: 376, distance: 45.4
click at [440, 509] on p "Consumer Behavior Studies:" at bounding box center [532, 520] width 616 height 22
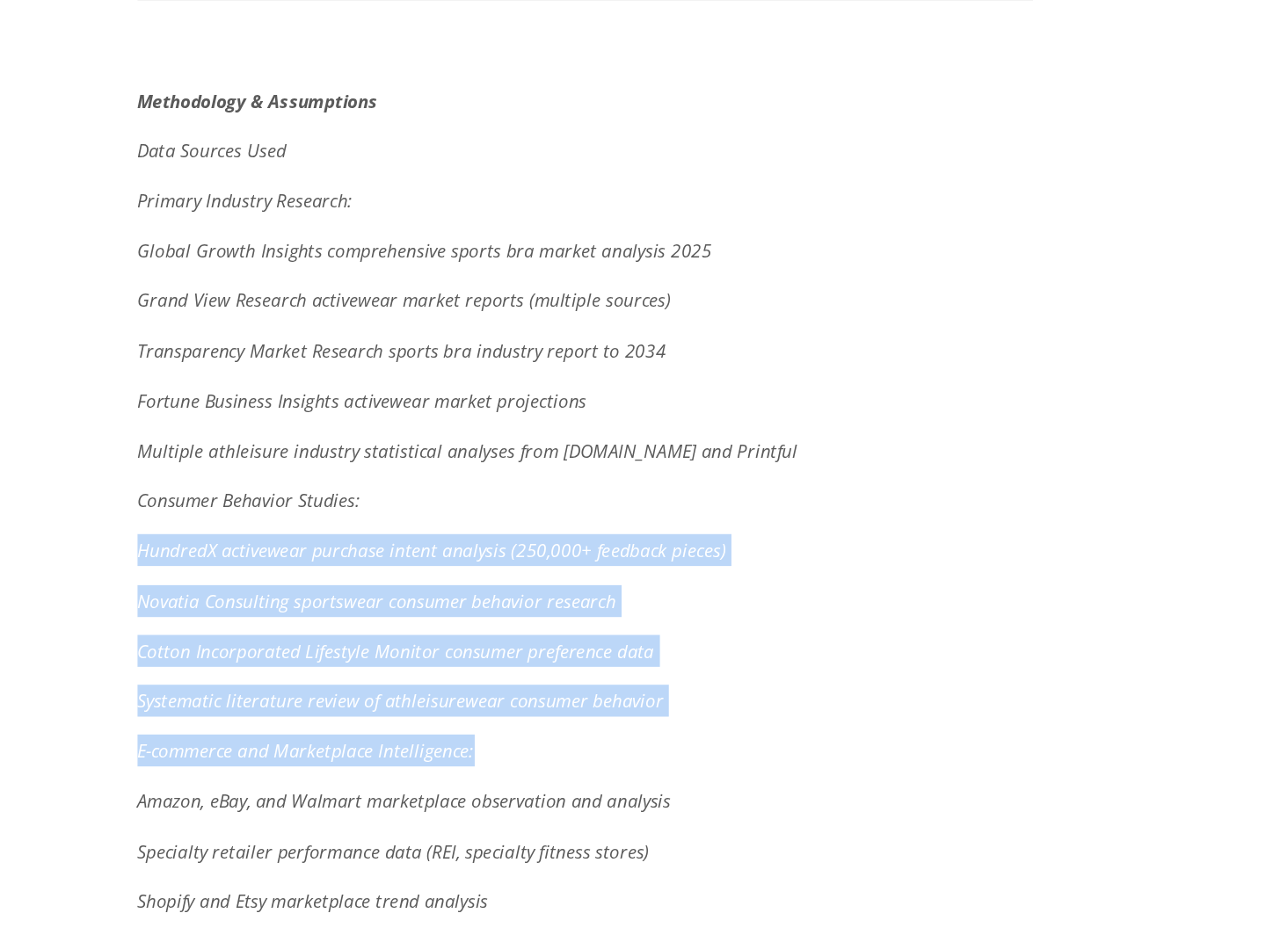
drag, startPoint x: 345, startPoint y: 395, endPoint x: 404, endPoint y: 564, distance: 179.0
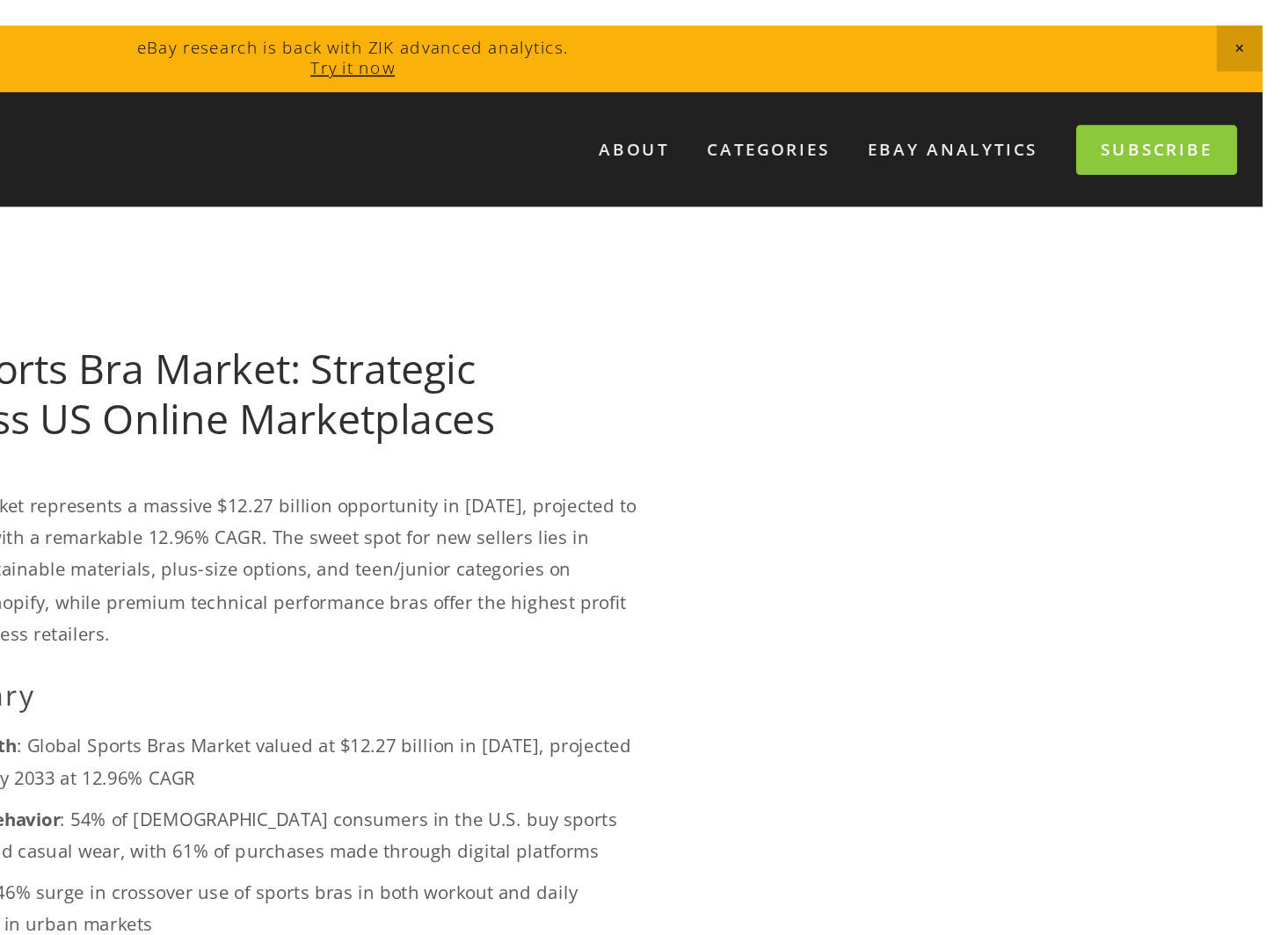
scroll to position [0, 0]
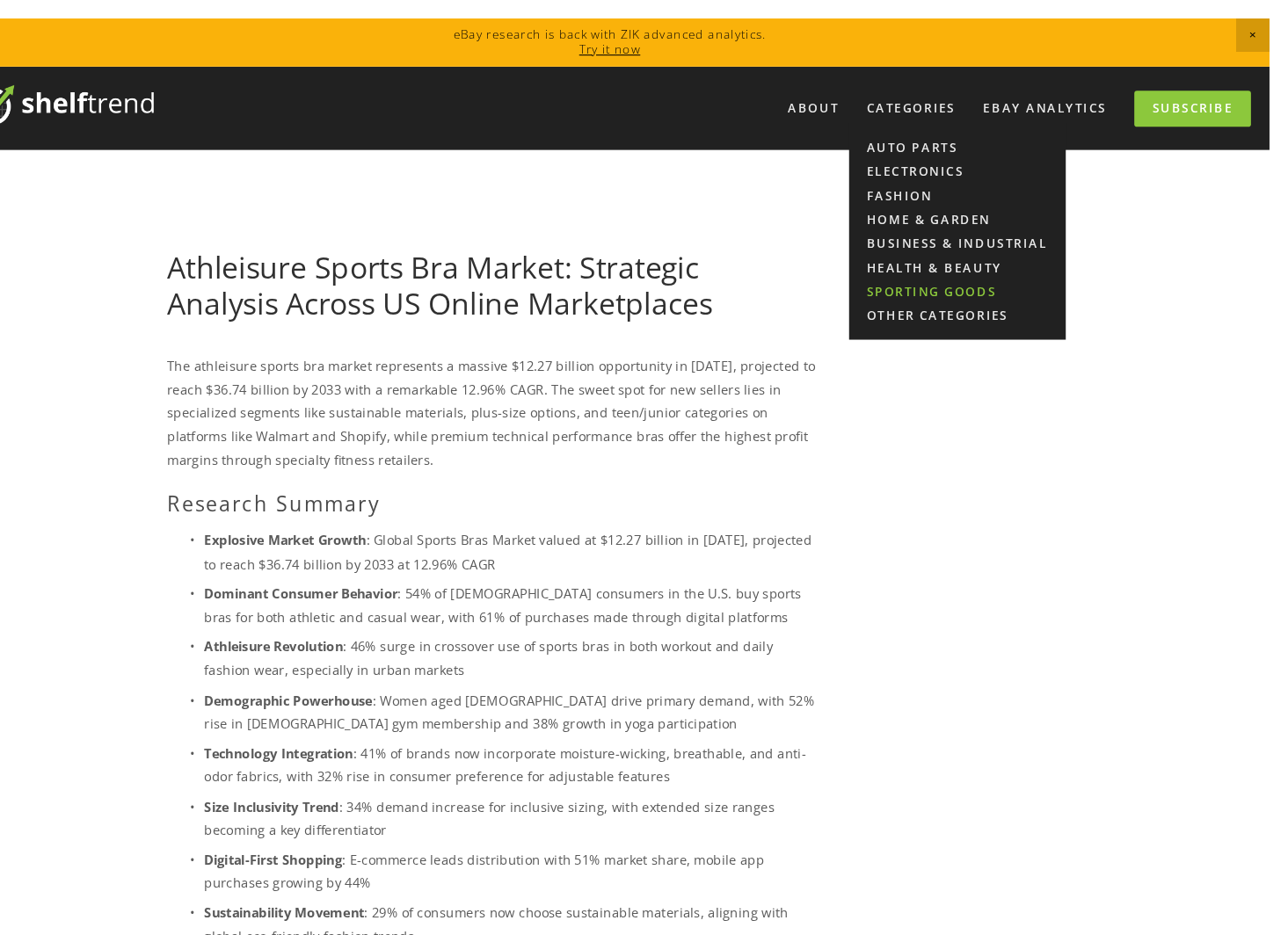
click at [924, 276] on link "Sporting Goods" at bounding box center [973, 277] width 206 height 23
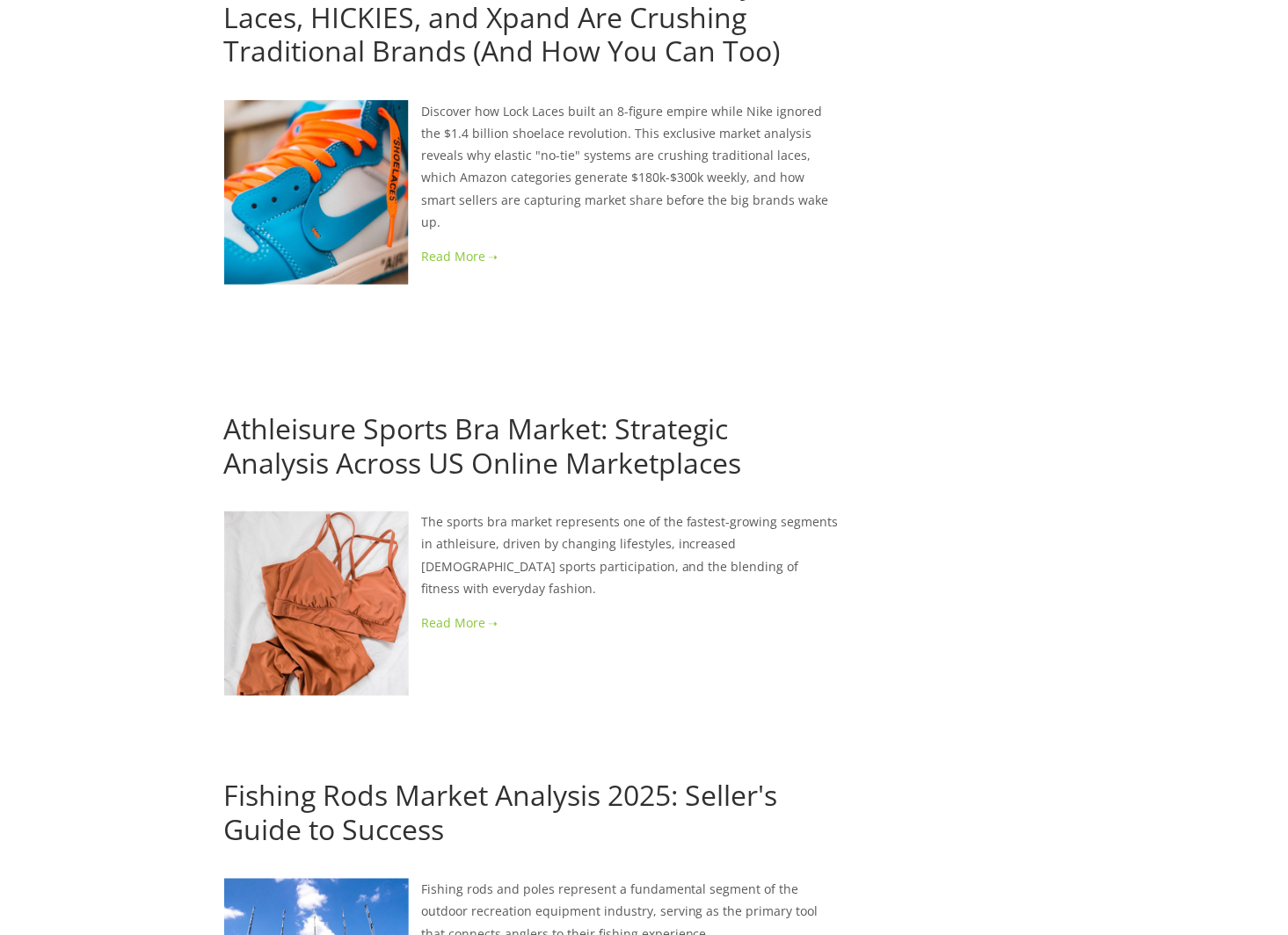
scroll to position [845, 0]
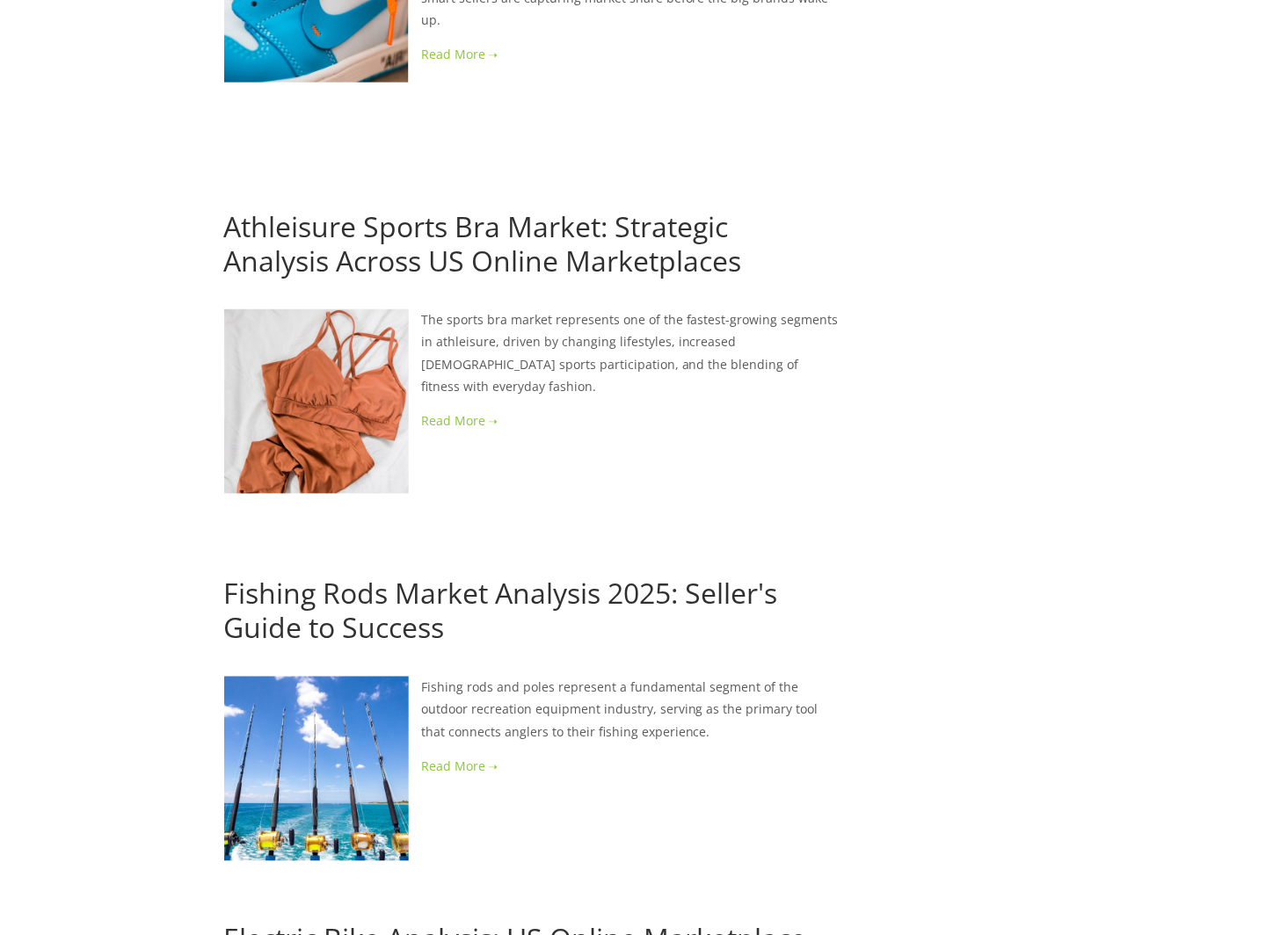
click at [453, 235] on link "Athleisure Sports Bra Market: Strategic Analysis Across US Online Marketplaces" at bounding box center [483, 243] width 518 height 71
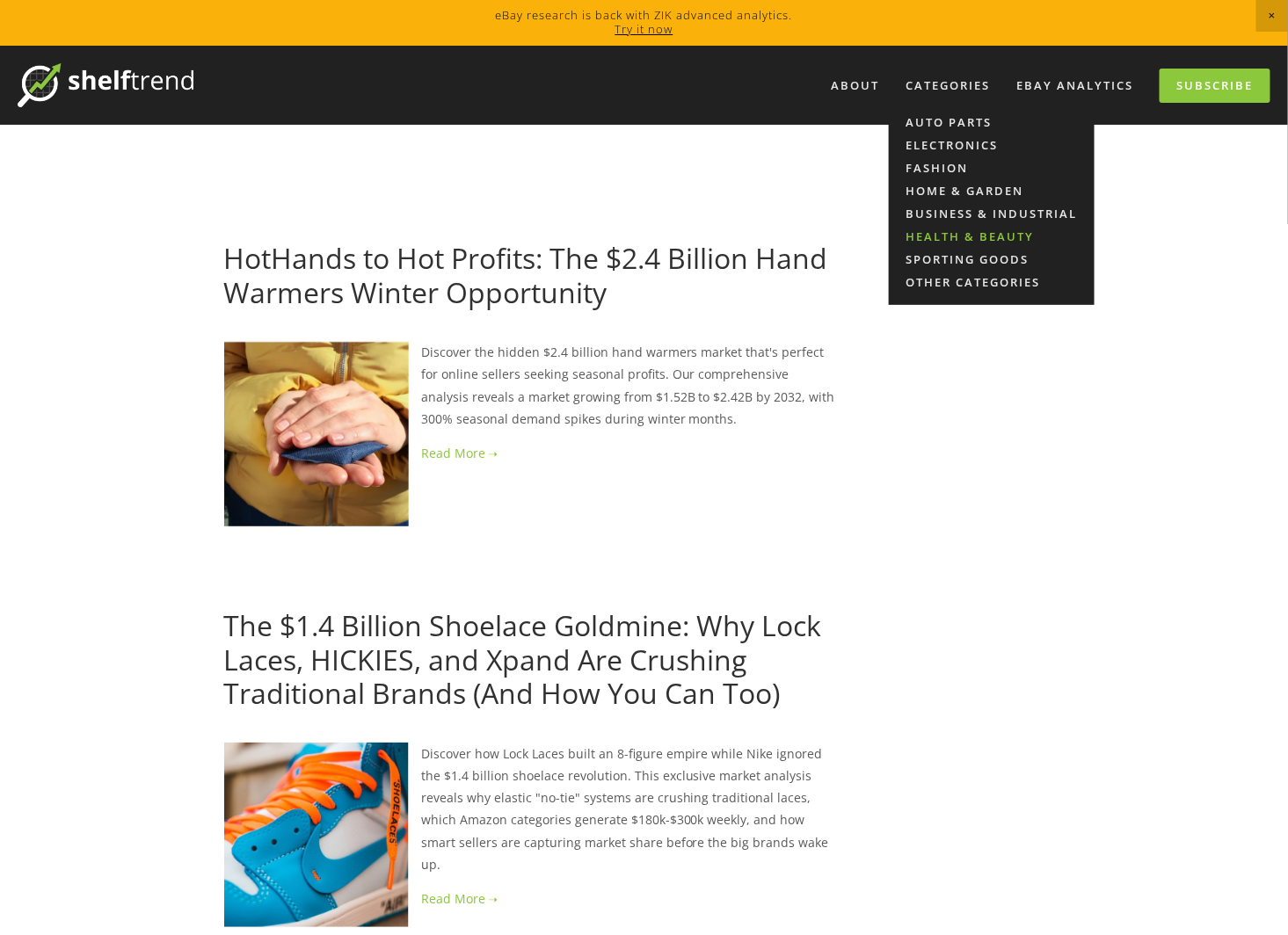
click at [944, 237] on link "Health & Beauty" at bounding box center [991, 236] width 206 height 23
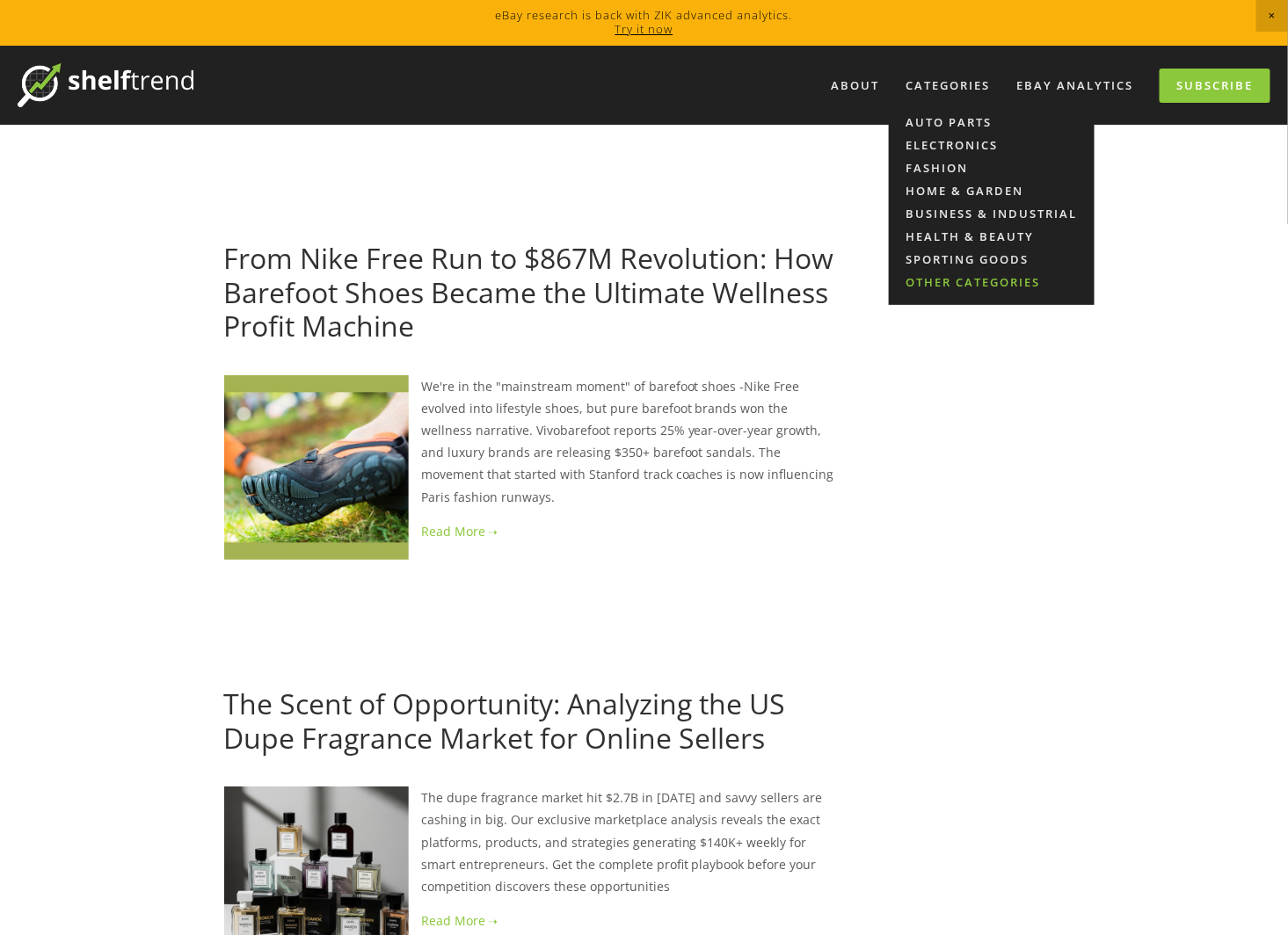
click at [945, 281] on link "Other Categories" at bounding box center [991, 282] width 206 height 23
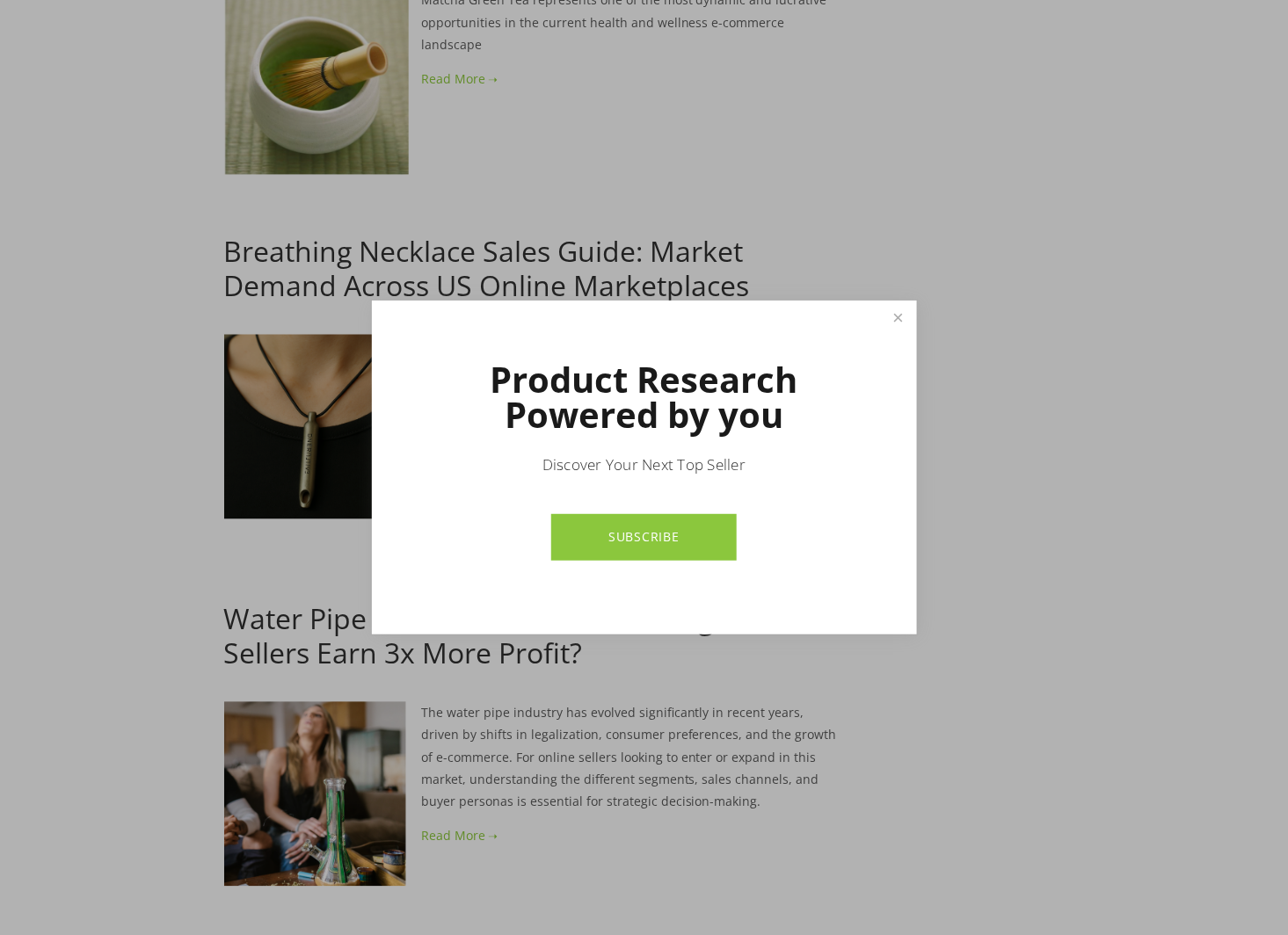
scroll to position [1196, 0]
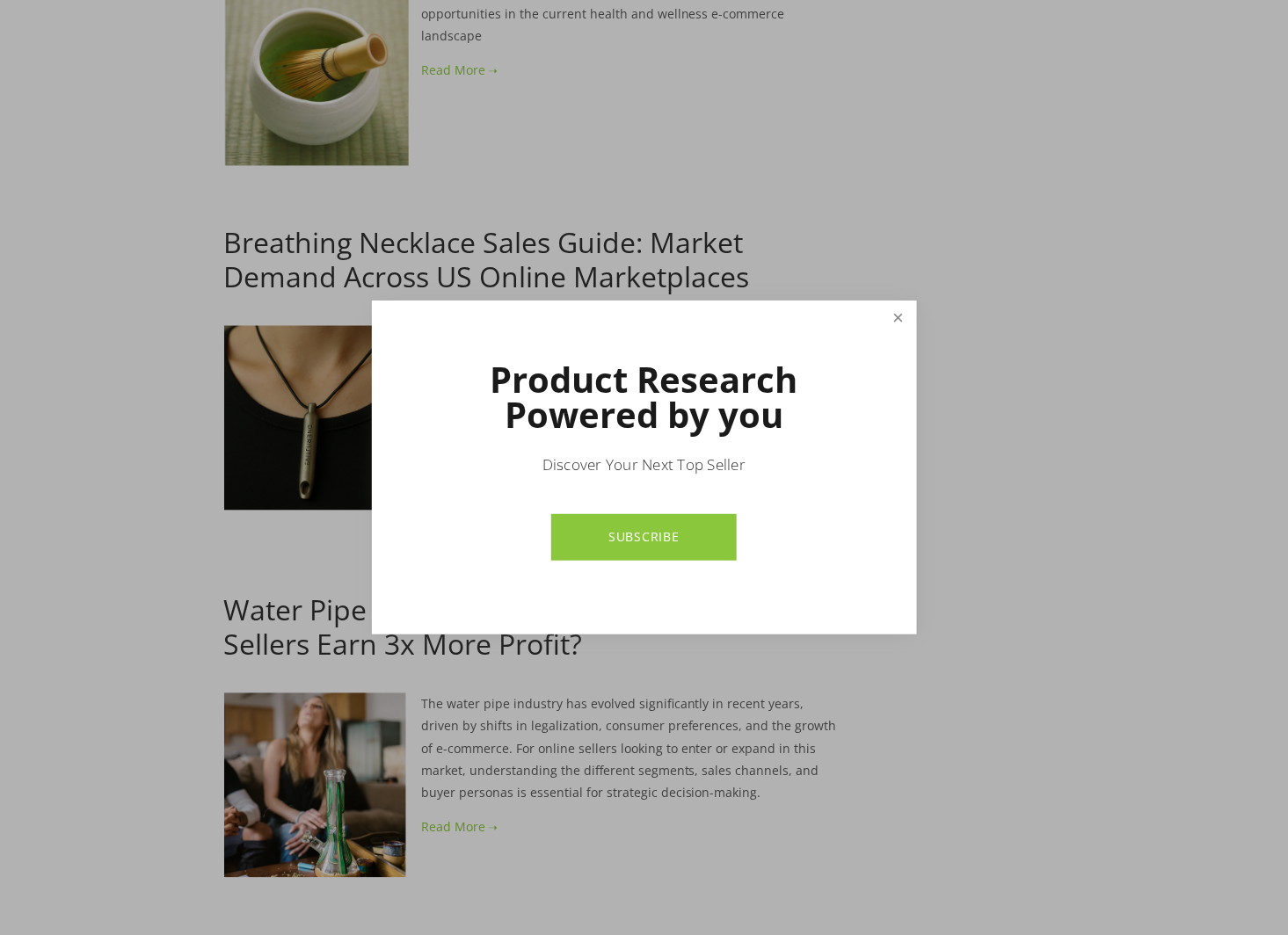
click at [903, 318] on link "Close" at bounding box center [897, 318] width 31 height 31
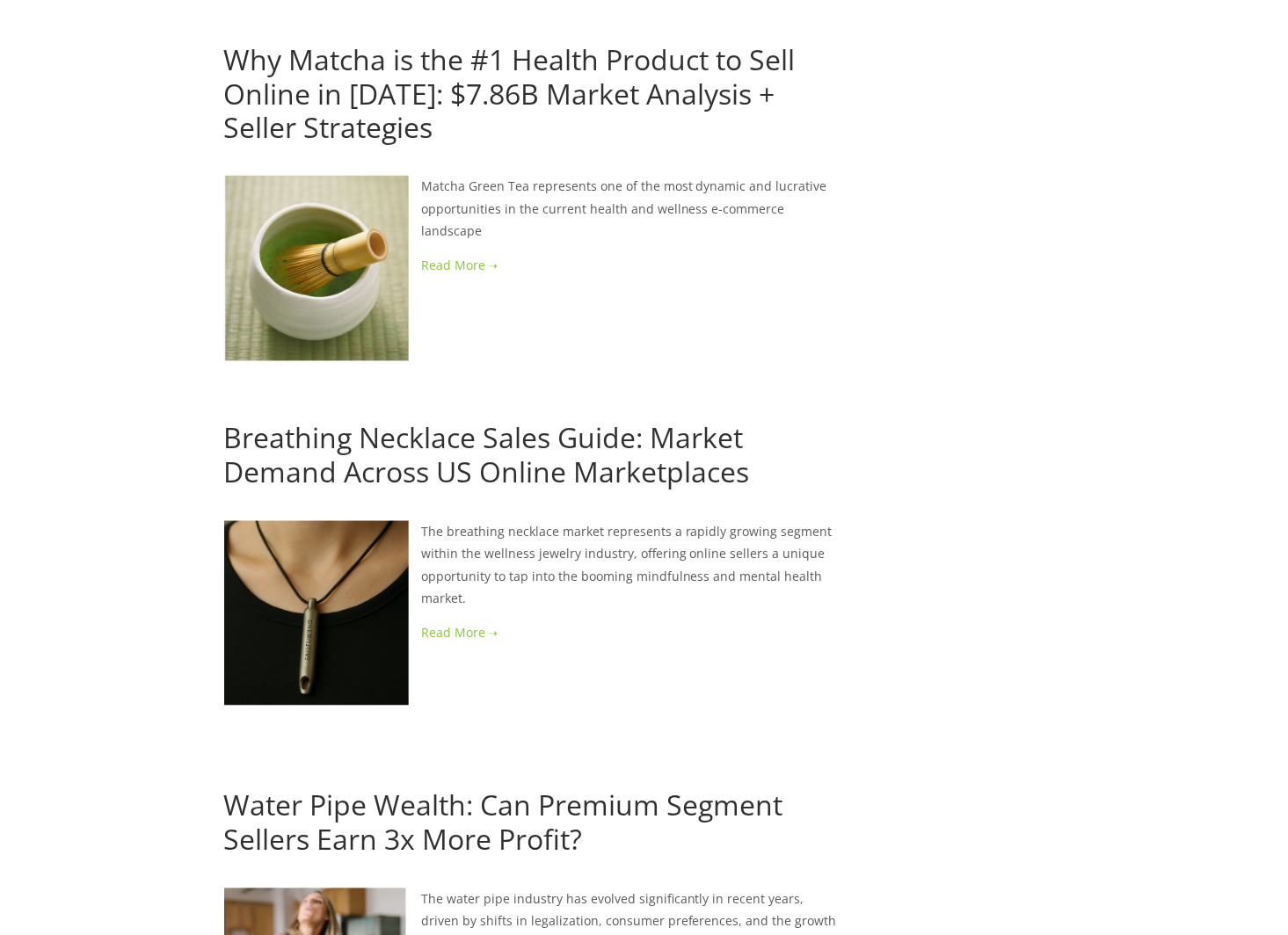
scroll to position [968, 0]
